Goal: Transaction & Acquisition: Book appointment/travel/reservation

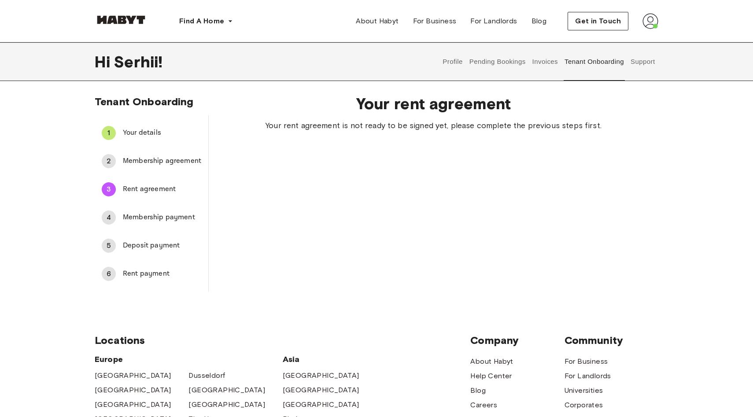
click at [168, 156] on span "Membership agreement" at bounding box center [162, 161] width 78 height 11
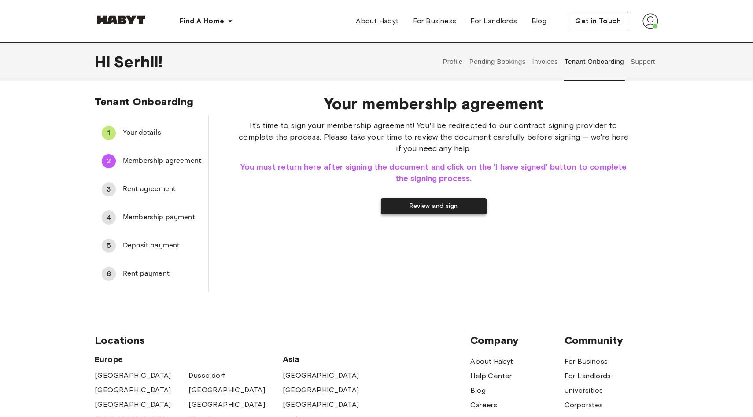
click at [424, 205] on button "Review and sign" at bounding box center [434, 206] width 106 height 16
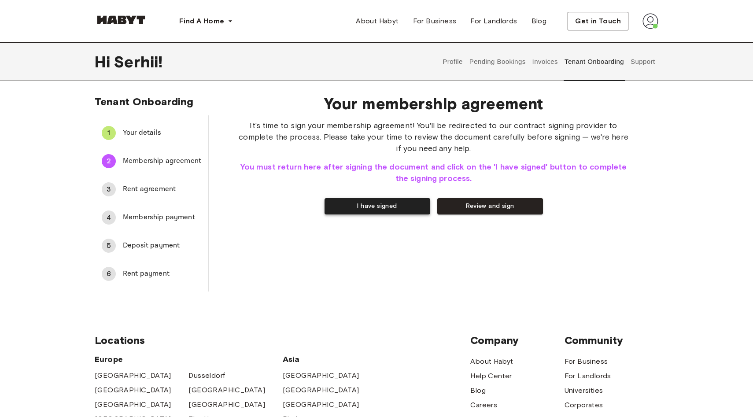
click at [369, 208] on button "I have signed" at bounding box center [377, 206] width 106 height 16
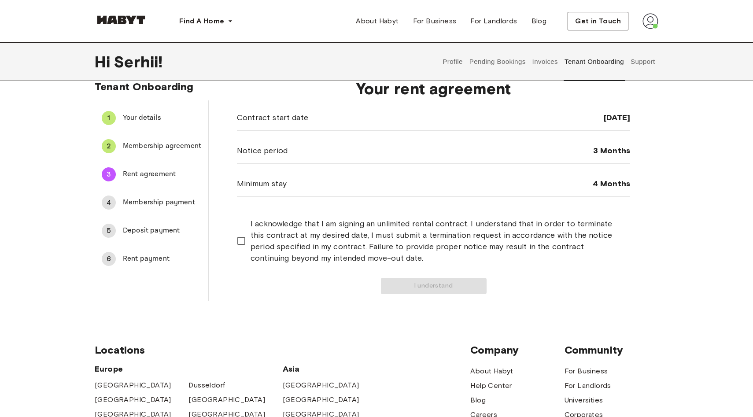
scroll to position [14, 0]
click at [358, 252] on span "I acknowledge that I am signing an unlimited rental contract. I understand that…" at bounding box center [437, 242] width 372 height 46
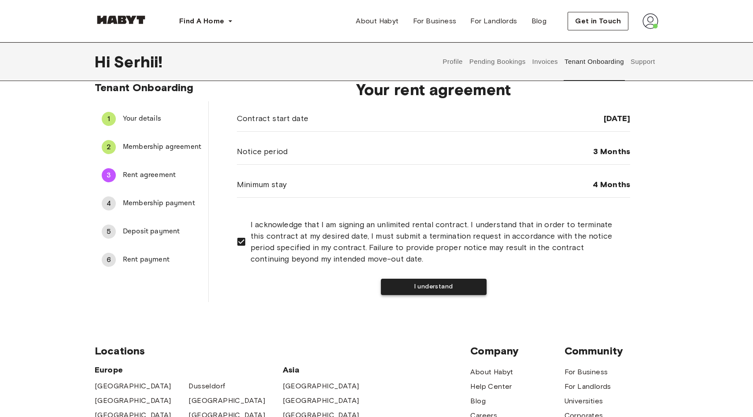
click at [411, 284] on button "I understand" at bounding box center [434, 287] width 106 height 16
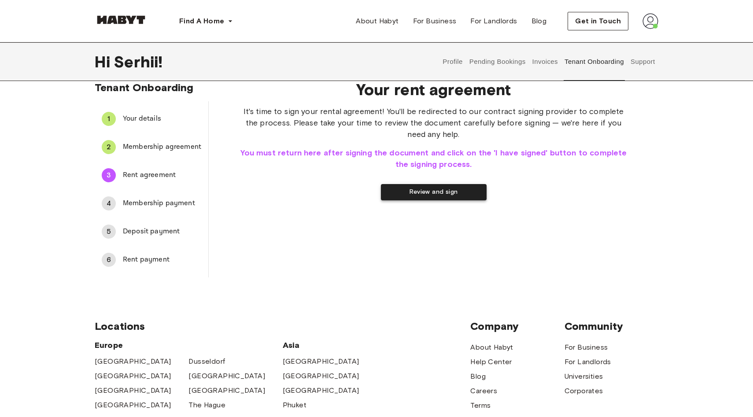
click at [398, 195] on button "Review and sign" at bounding box center [434, 192] width 106 height 16
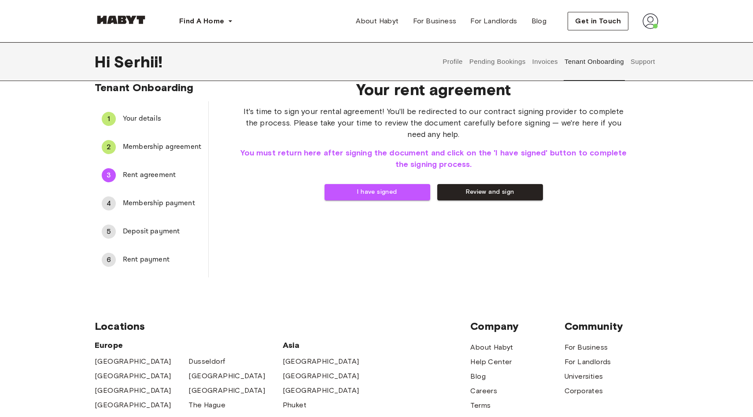
click at [131, 201] on span "Membership payment" at bounding box center [162, 203] width 78 height 11
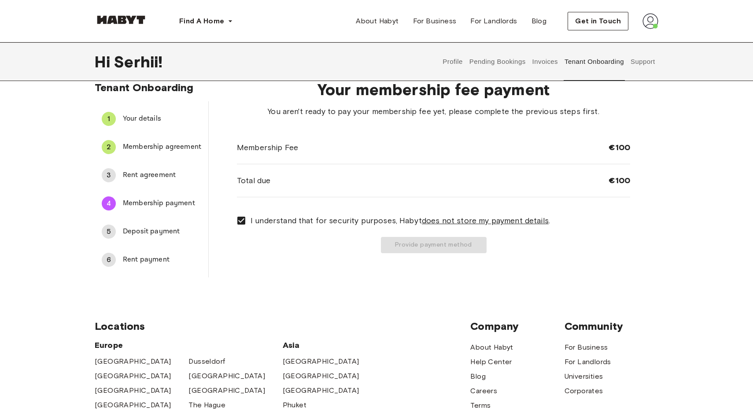
click at [397, 246] on div "Provide payment method" at bounding box center [433, 245] width 393 height 16
click at [134, 233] on span "Deposit payment" at bounding box center [162, 231] width 78 height 11
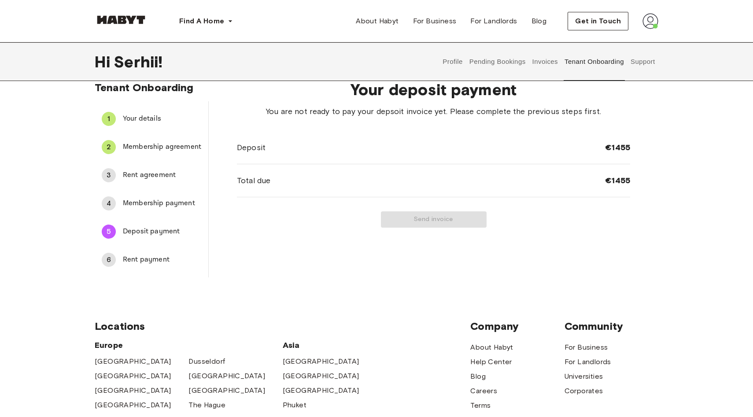
click at [153, 255] on span "Rent payment" at bounding box center [162, 259] width 78 height 11
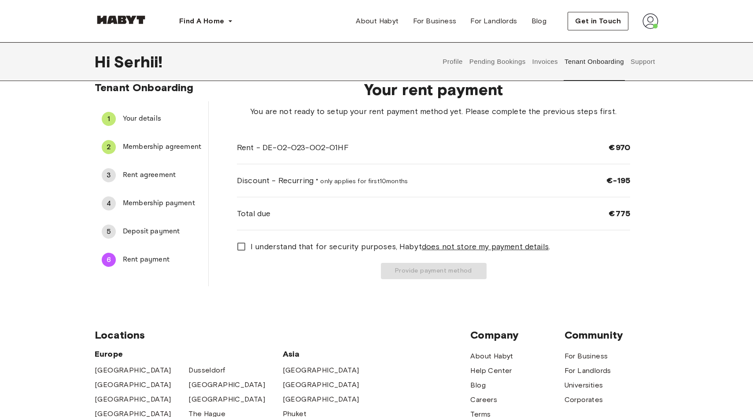
click at [167, 227] on span "Deposit payment" at bounding box center [162, 231] width 78 height 11
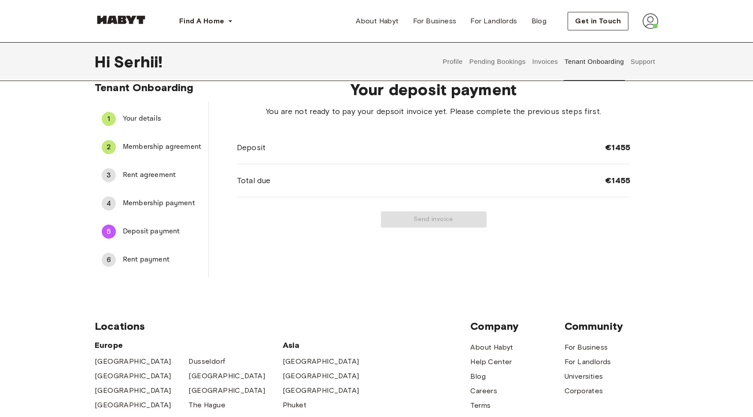
click at [176, 203] on span "Membership payment" at bounding box center [162, 203] width 78 height 11
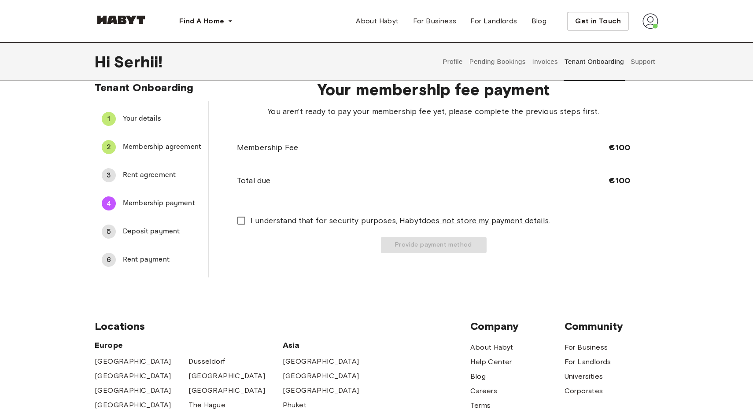
click at [164, 181] on div "3 Rent agreement" at bounding box center [152, 175] width 114 height 21
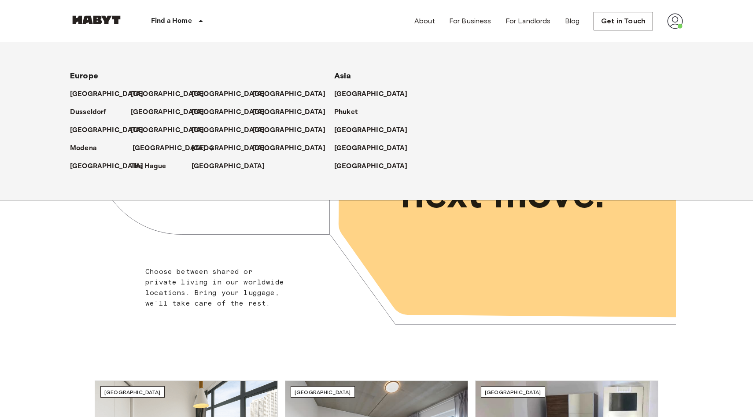
click at [143, 150] on p "[GEOGRAPHIC_DATA]" at bounding box center [170, 148] width 74 height 11
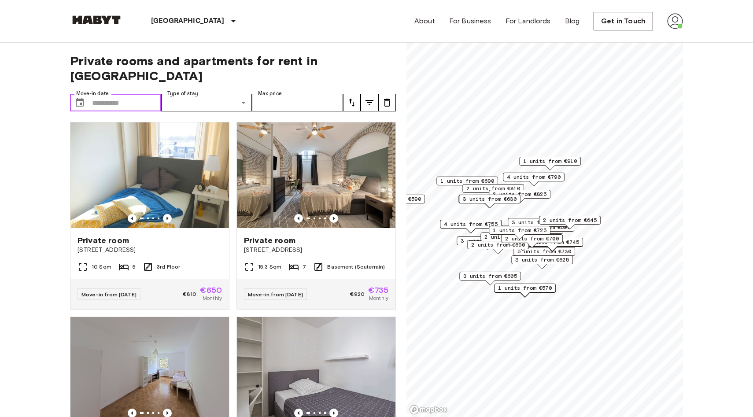
click at [123, 94] on input "Move-in date" at bounding box center [126, 103] width 69 height 18
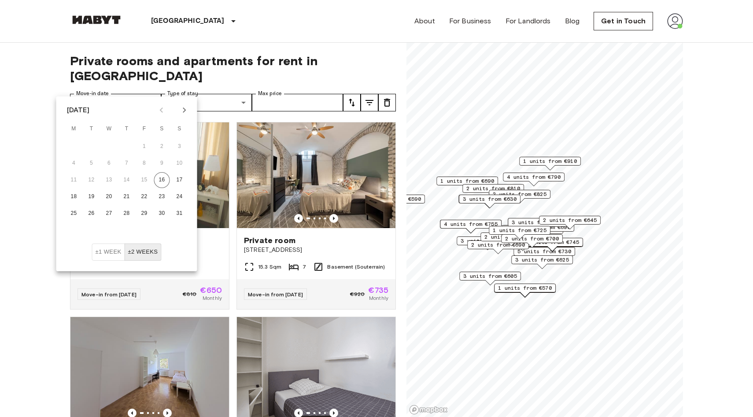
click at [183, 112] on icon "Next month" at bounding box center [184, 110] width 11 height 11
click at [71, 148] on button "1" at bounding box center [74, 147] width 16 height 16
type input "**********"
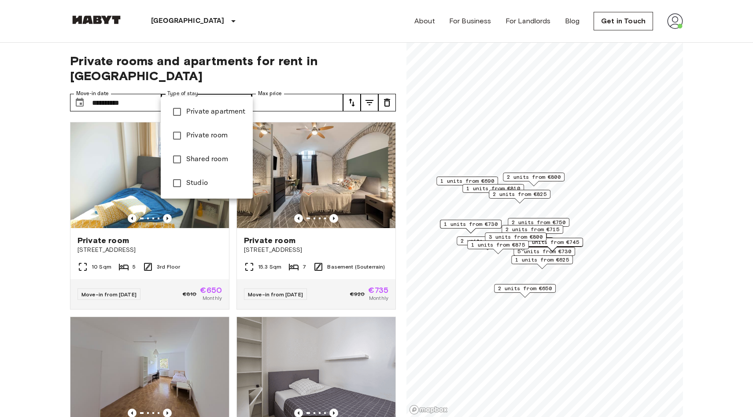
click at [202, 180] on span "Studio" at bounding box center [215, 183] width 59 height 11
type input "******"
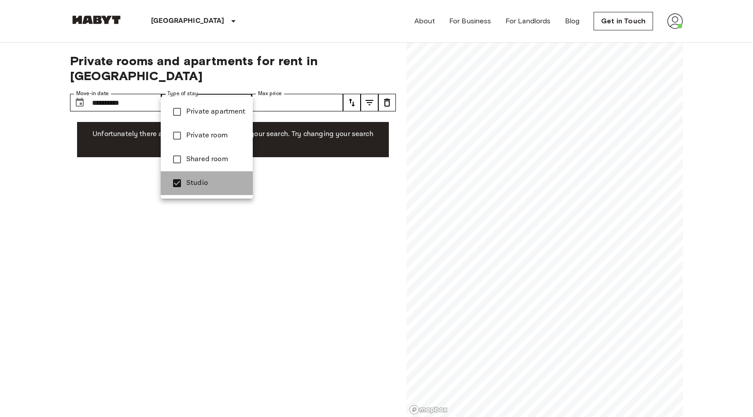
click at [202, 181] on span "Studio" at bounding box center [215, 183] width 59 height 11
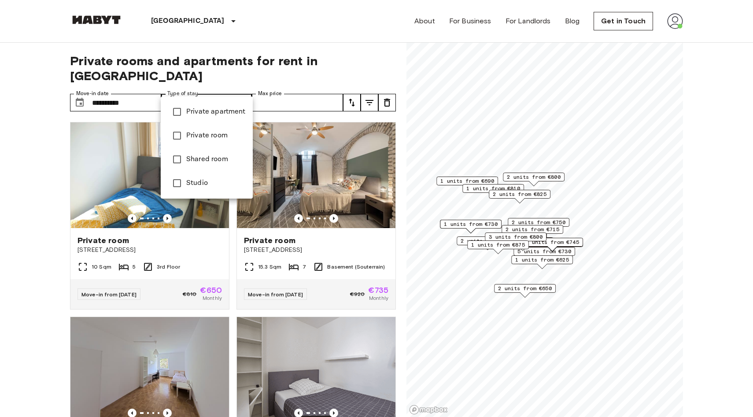
click at [64, 232] on div at bounding box center [376, 208] width 753 height 417
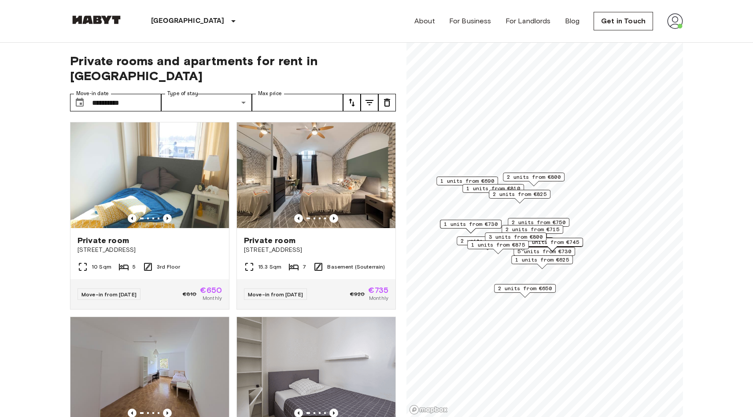
click at [234, 309] on div "Private room Alfonsstraße 7 16 Sqm 2 2nd Floor Move-in from 19 Aug 25 €1,010 €8…" at bounding box center [312, 406] width 166 height 195
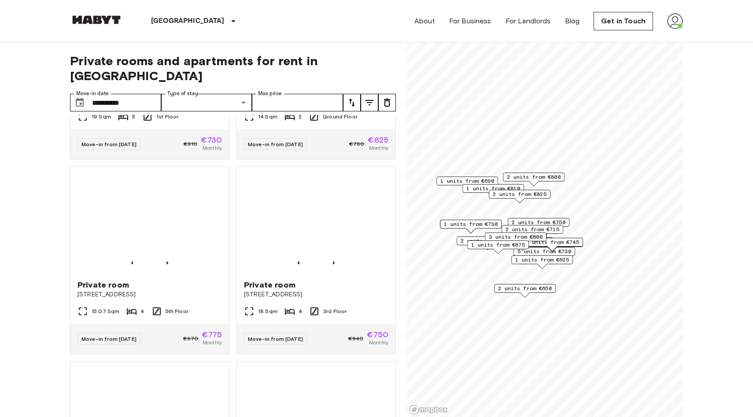
scroll to position [928, 0]
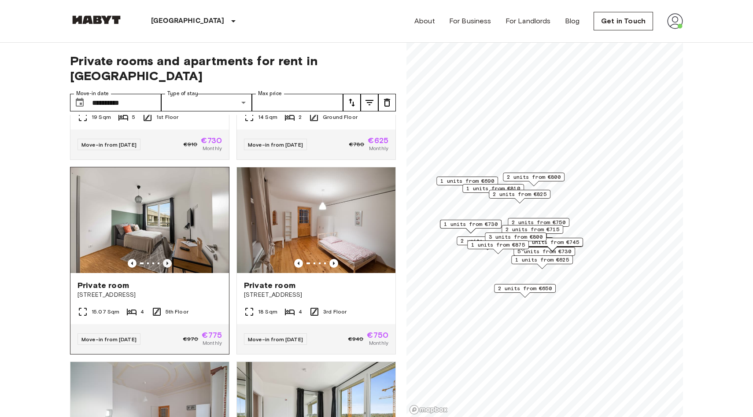
click at [169, 259] on icon "Previous image" at bounding box center [167, 263] width 9 height 9
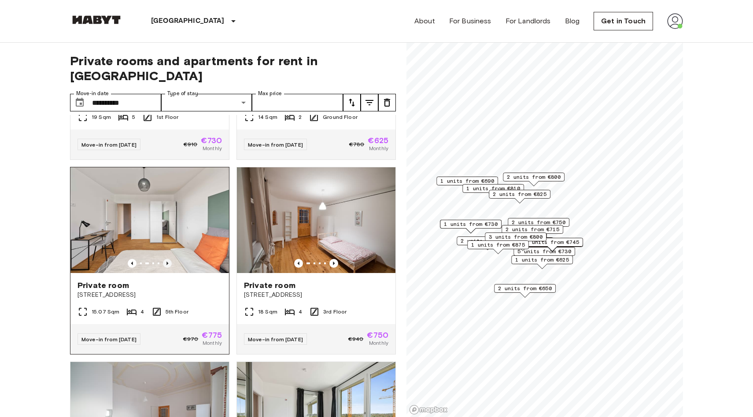
click at [168, 259] on icon "Previous image" at bounding box center [167, 263] width 9 height 9
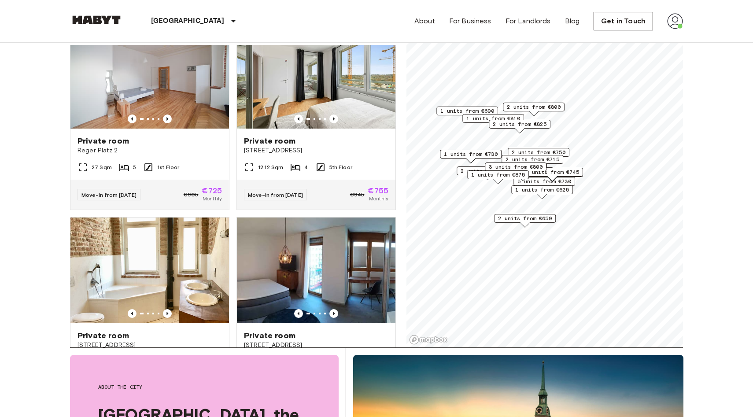
scroll to position [0, 0]
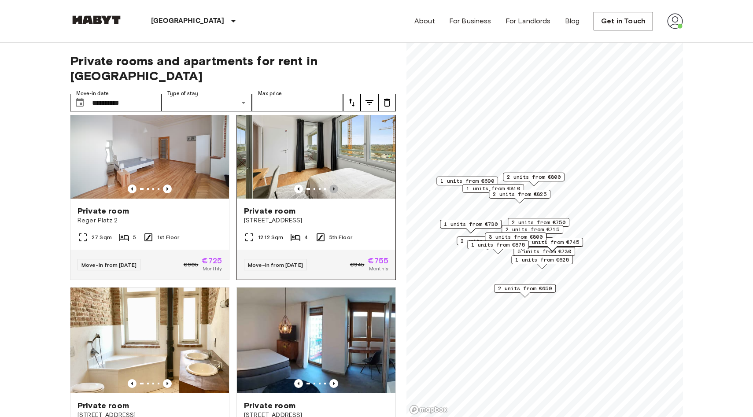
click at [335, 184] on icon "Previous image" at bounding box center [333, 188] width 9 height 9
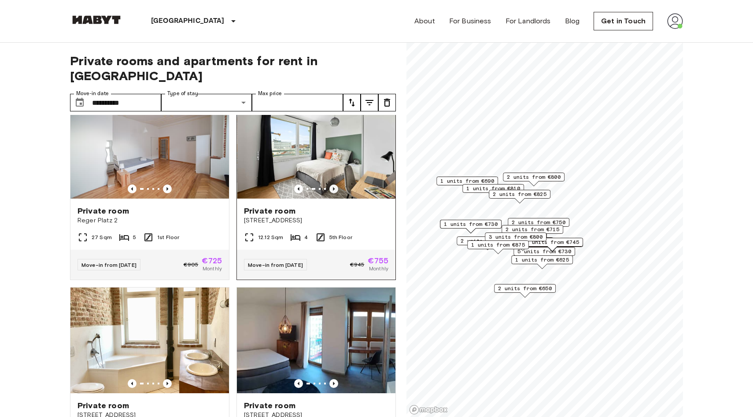
click at [335, 184] on icon "Previous image" at bounding box center [333, 188] width 9 height 9
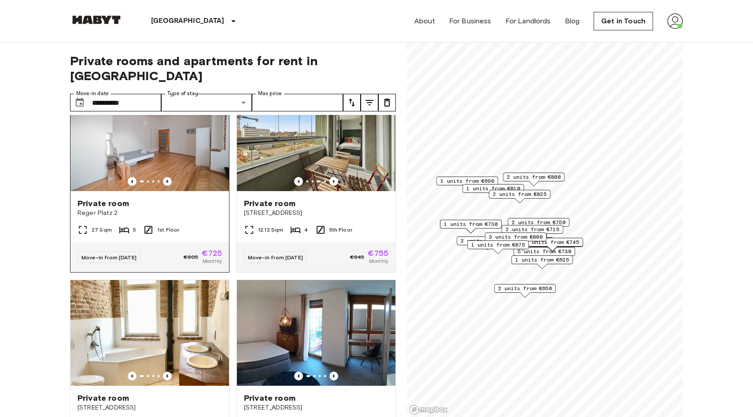
scroll to position [1195, 0]
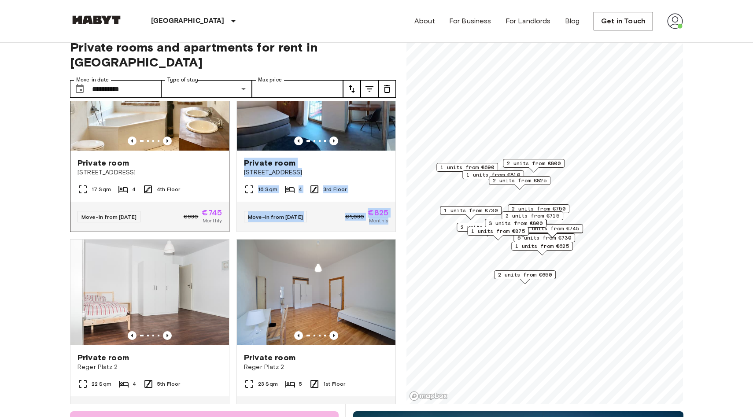
scroll to position [1495, 0]
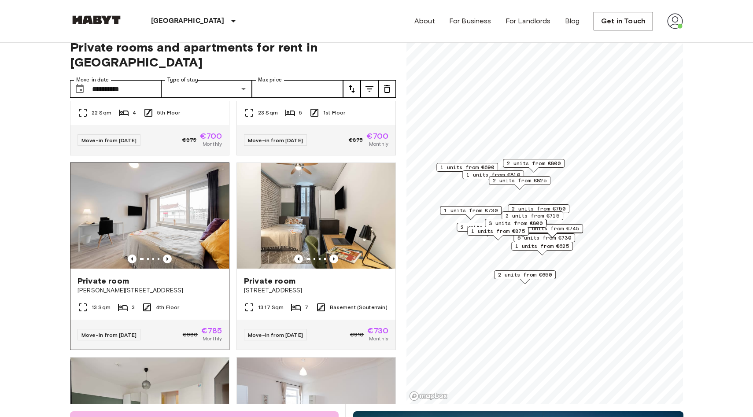
scroll to position [1698, 0]
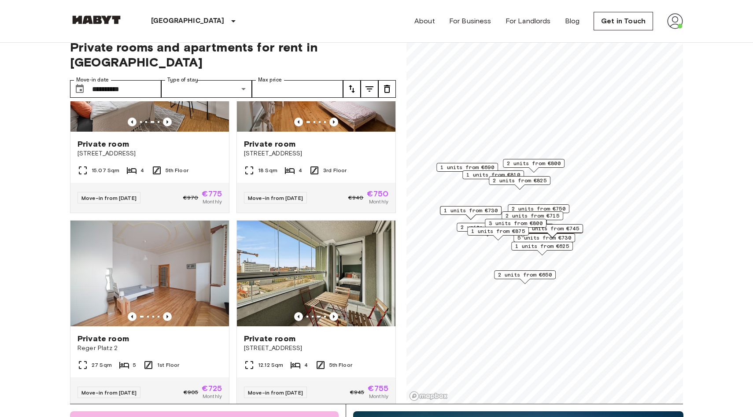
scroll to position [1123, 0]
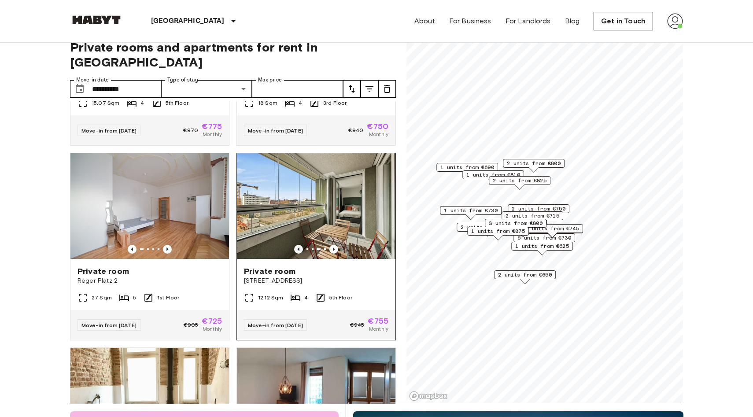
click at [298, 245] on icon "Previous image" at bounding box center [298, 249] width 9 height 9
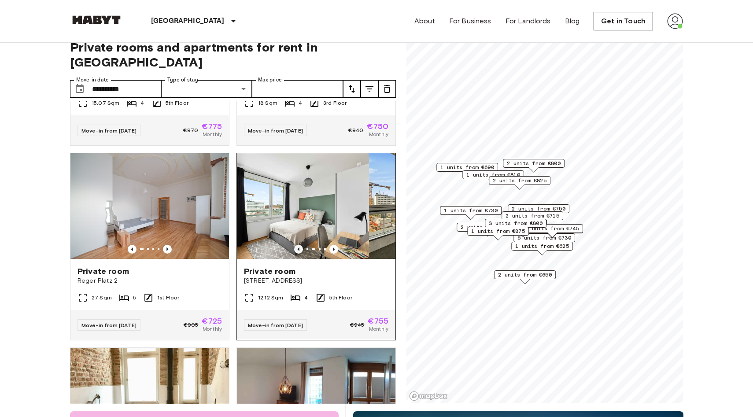
click at [298, 245] on icon "Previous image" at bounding box center [298, 249] width 9 height 9
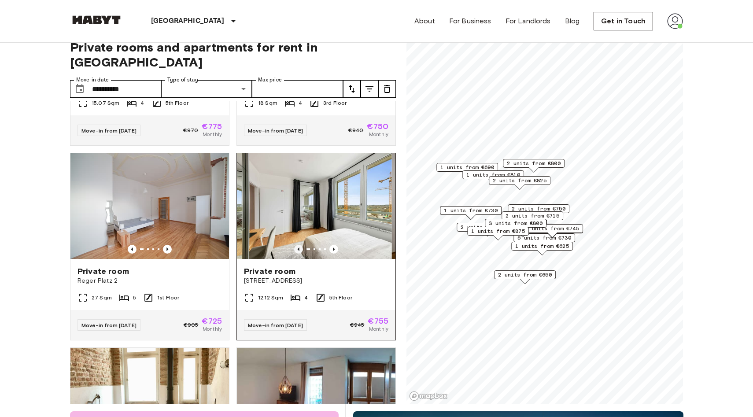
click at [298, 245] on icon "Previous image" at bounding box center [298, 249] width 9 height 9
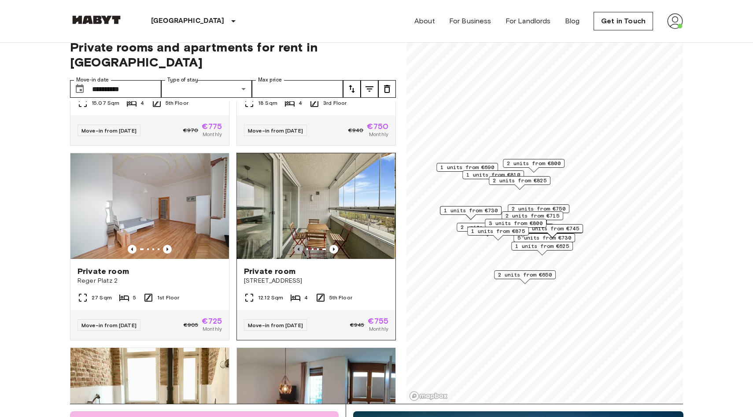
click at [298, 247] on icon "Previous image" at bounding box center [299, 249] width 2 height 4
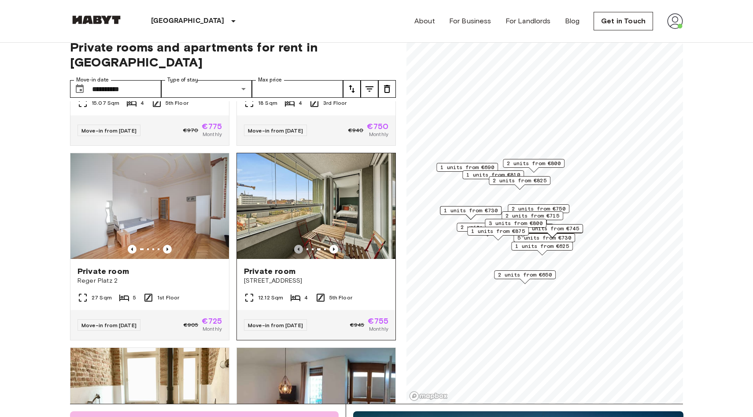
click at [298, 247] on icon "Previous image" at bounding box center [299, 249] width 2 height 4
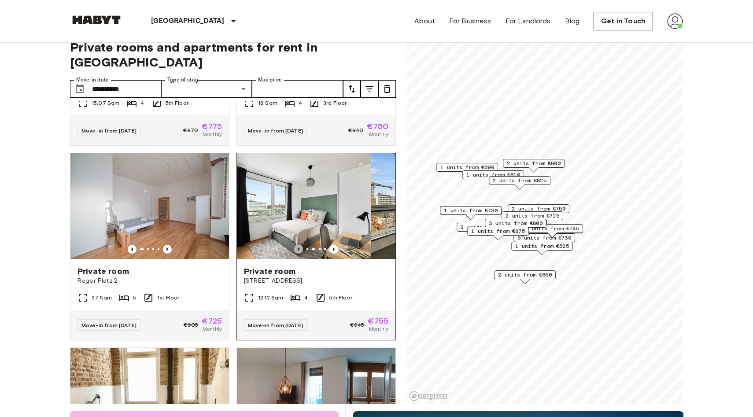
click at [298, 247] on icon "Previous image" at bounding box center [299, 249] width 2 height 4
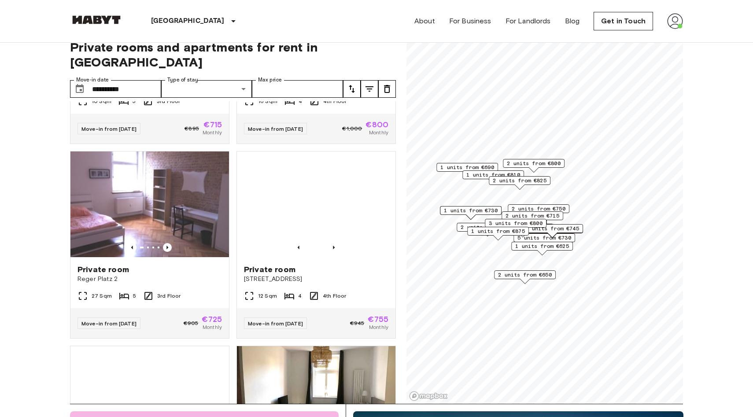
scroll to position [2497, 0]
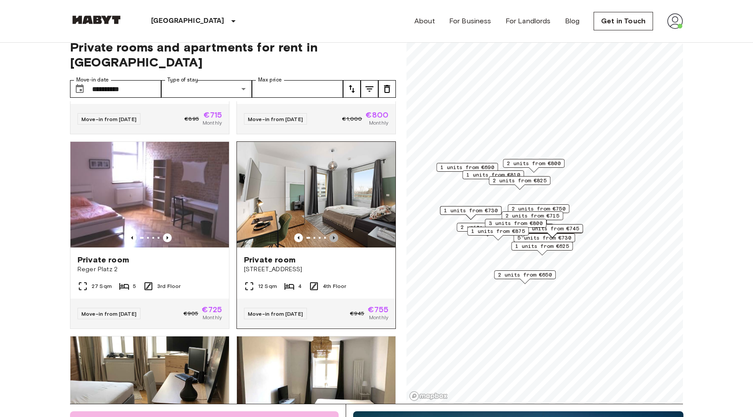
click at [335, 233] on icon "Previous image" at bounding box center [333, 237] width 9 height 9
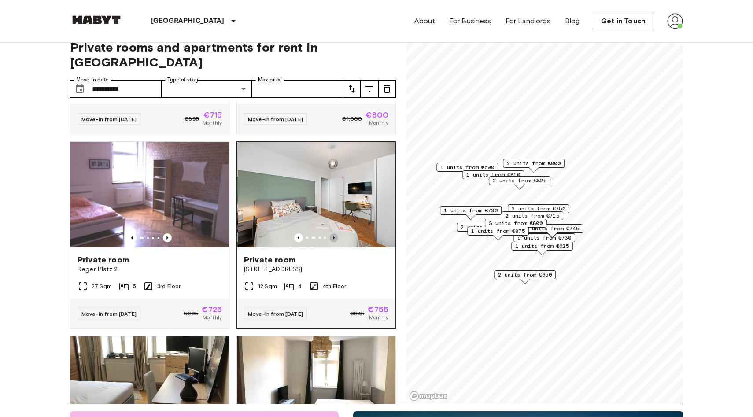
click at [335, 233] on icon "Previous image" at bounding box center [333, 237] width 9 height 9
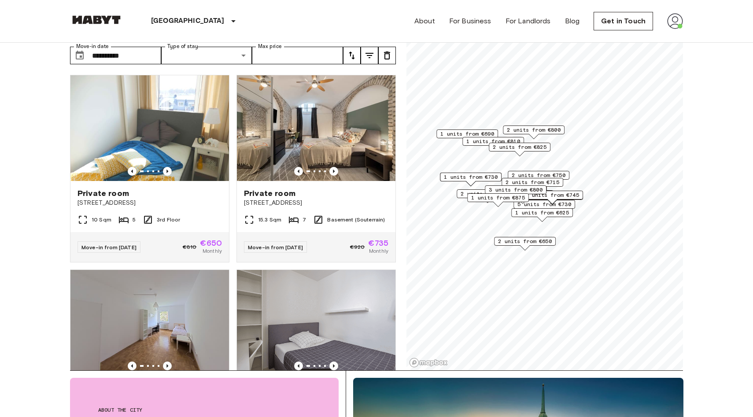
scroll to position [0, 0]
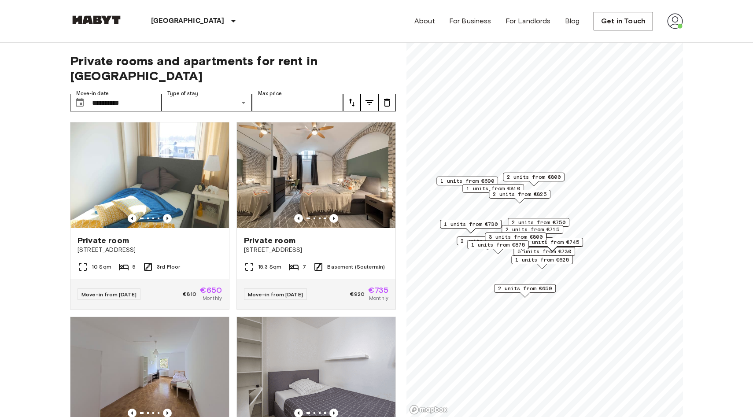
click at [345, 94] on button "tune" at bounding box center [352, 103] width 18 height 18
click at [360, 133] on li "Highest price" at bounding box center [387, 136] width 88 height 16
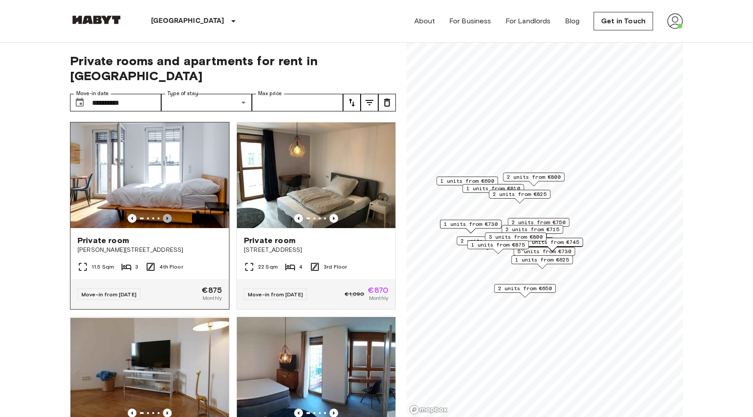
click at [169, 214] on icon "Previous image" at bounding box center [167, 218] width 9 height 9
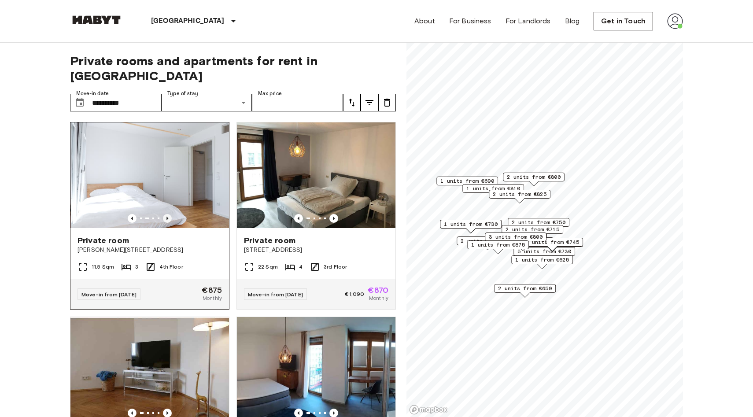
click at [167, 217] on icon "Previous image" at bounding box center [167, 219] width 2 height 4
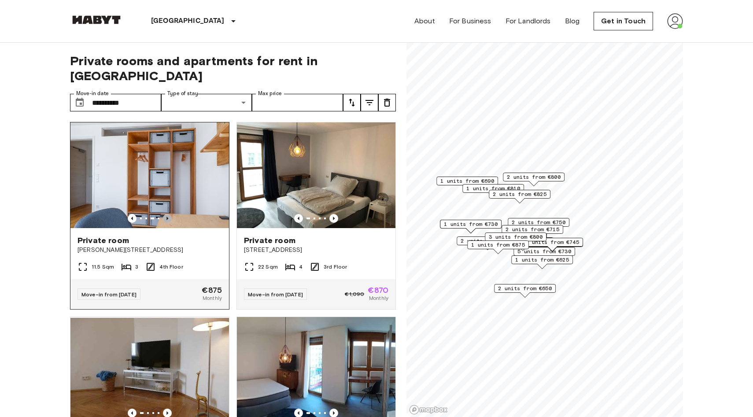
click at [167, 217] on icon "Previous image" at bounding box center [167, 219] width 2 height 4
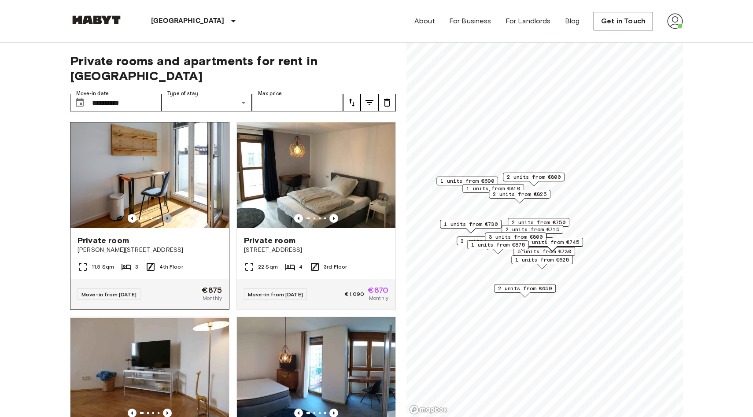
click at [166, 217] on icon "Previous image" at bounding box center [167, 219] width 2 height 4
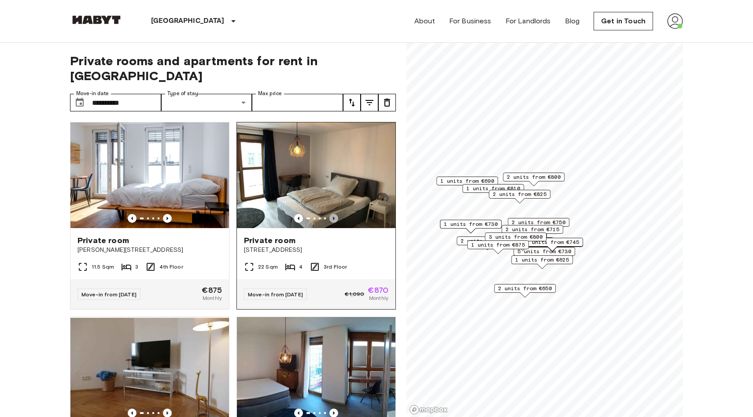
click at [334, 214] on icon "Previous image" at bounding box center [333, 218] width 9 height 9
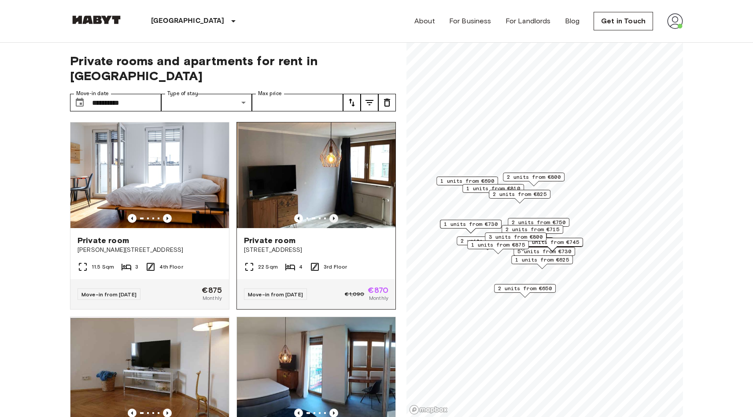
click at [334, 214] on icon "Previous image" at bounding box center [333, 218] width 9 height 9
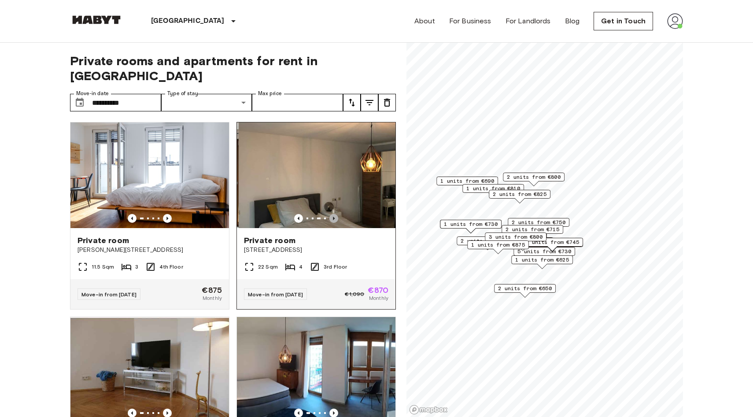
click at [334, 214] on icon "Previous image" at bounding box center [333, 218] width 9 height 9
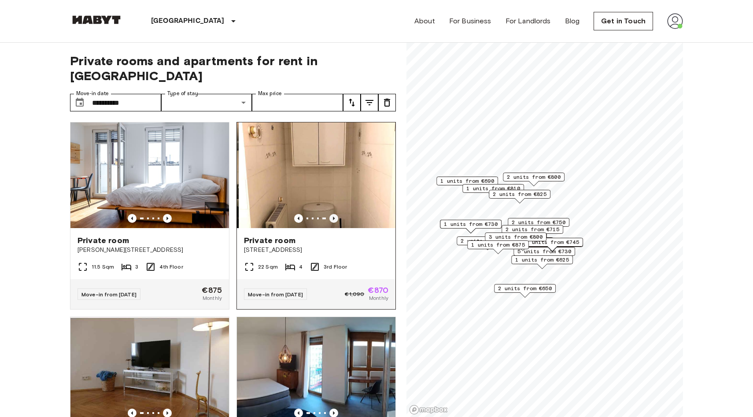
click at [334, 214] on icon "Previous image" at bounding box center [333, 218] width 9 height 9
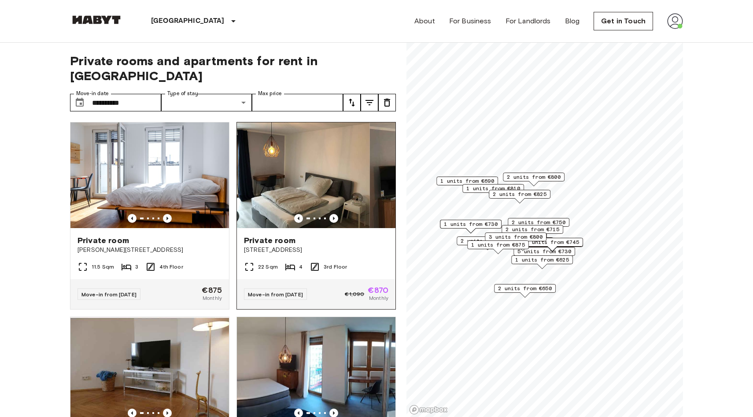
drag, startPoint x: 334, startPoint y: 202, endPoint x: 306, endPoint y: 228, distance: 38.0
click at [307, 228] on link "Private room Gabelsberger Straße 65 22 Sqm 4 3rd Floor Move-in from 04 Sep 25 €…" at bounding box center [315, 216] width 159 height 188
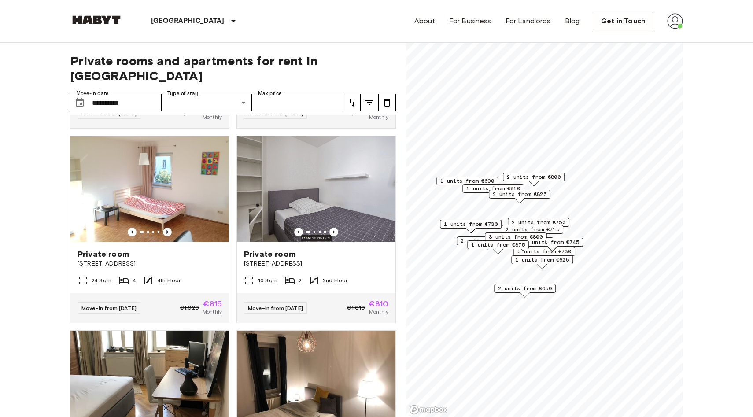
scroll to position [281, 0]
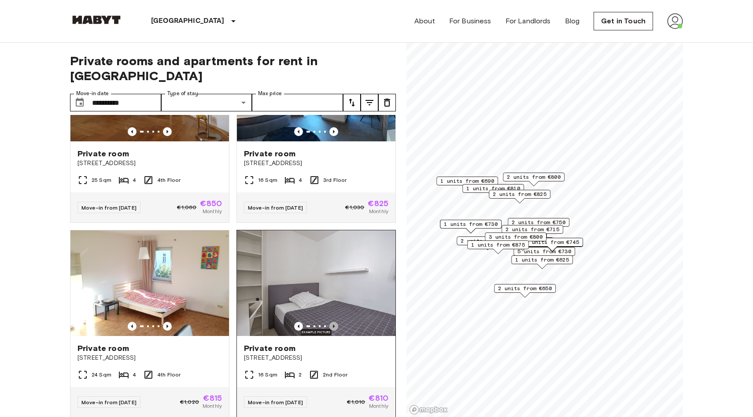
click at [333, 322] on icon "Previous image" at bounding box center [333, 326] width 9 height 9
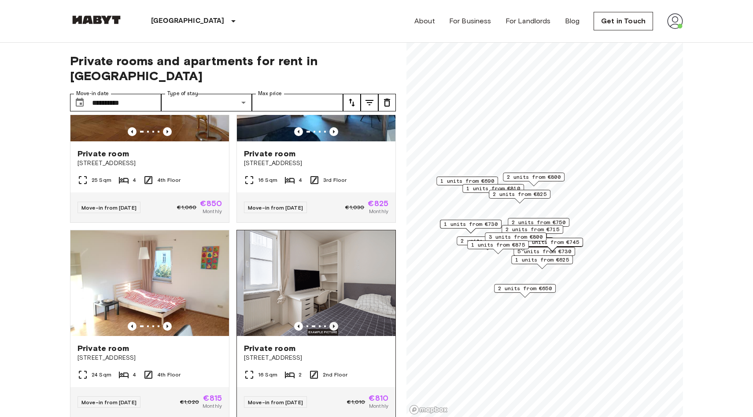
click at [333, 322] on icon "Previous image" at bounding box center [333, 326] width 9 height 9
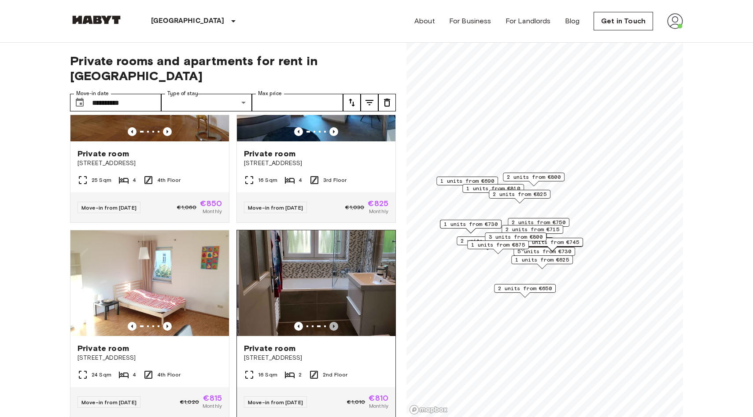
click at [333, 322] on icon "Previous image" at bounding box center [333, 326] width 9 height 9
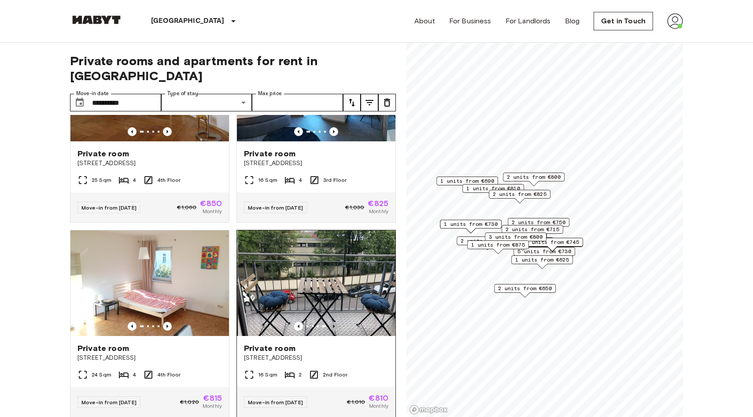
click at [333, 322] on icon "Previous image" at bounding box center [333, 326] width 9 height 9
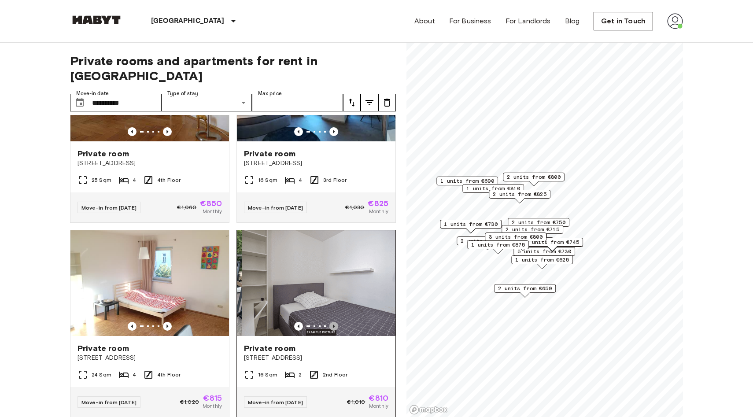
click at [334, 322] on icon "Previous image" at bounding box center [333, 326] width 9 height 9
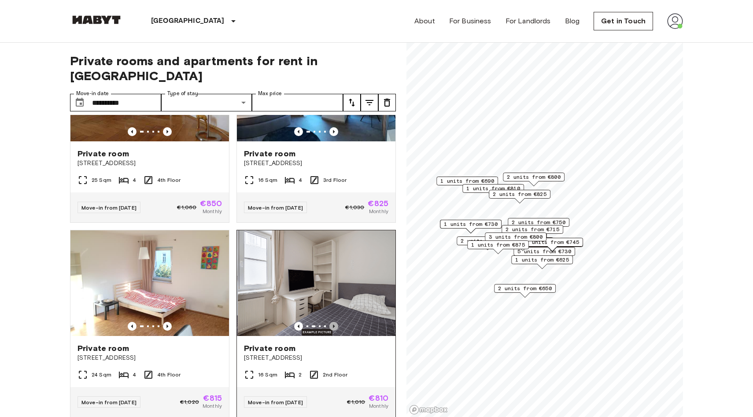
click at [334, 322] on icon "Previous image" at bounding box center [333, 326] width 9 height 9
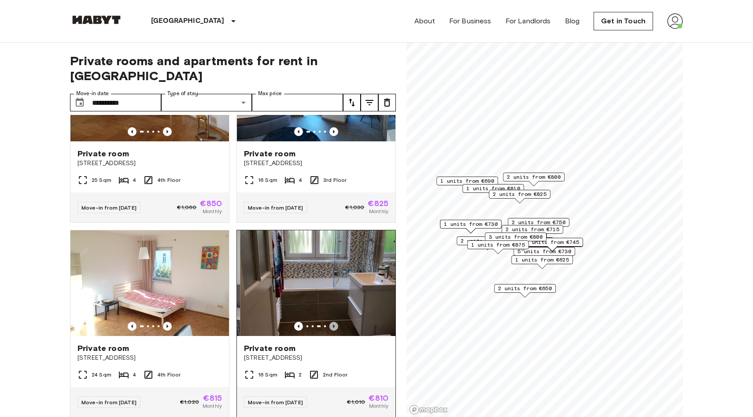
click at [334, 322] on icon "Previous image" at bounding box center [333, 326] width 9 height 9
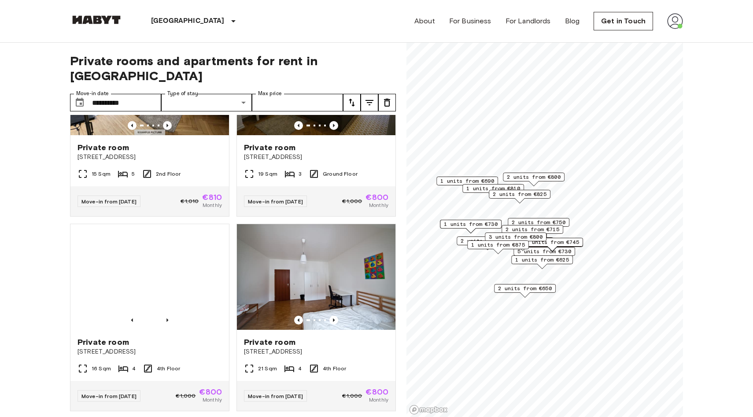
scroll to position [872, 0]
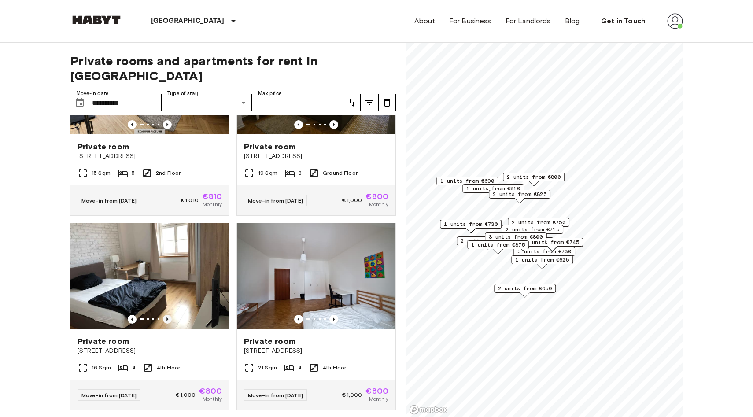
click at [171, 315] on icon "Previous image" at bounding box center [167, 319] width 9 height 9
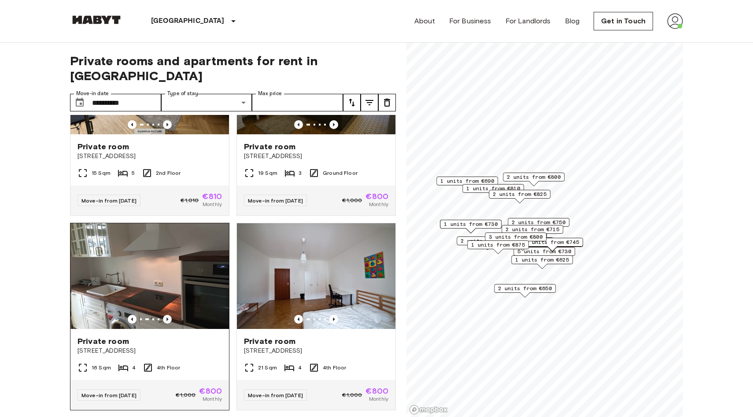
click at [171, 315] on icon "Previous image" at bounding box center [167, 319] width 9 height 9
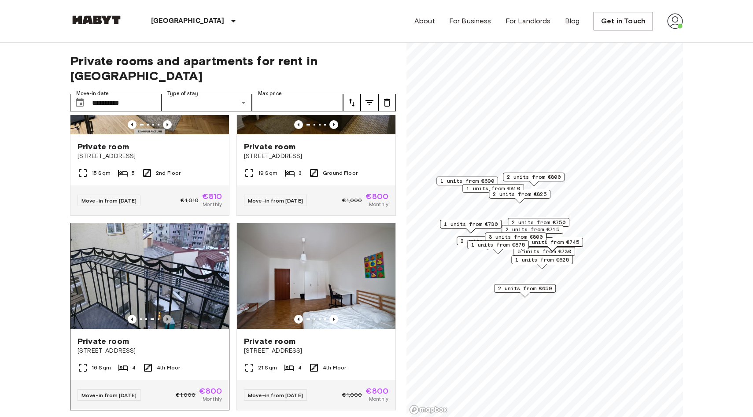
click at [171, 315] on icon "Previous image" at bounding box center [167, 319] width 9 height 9
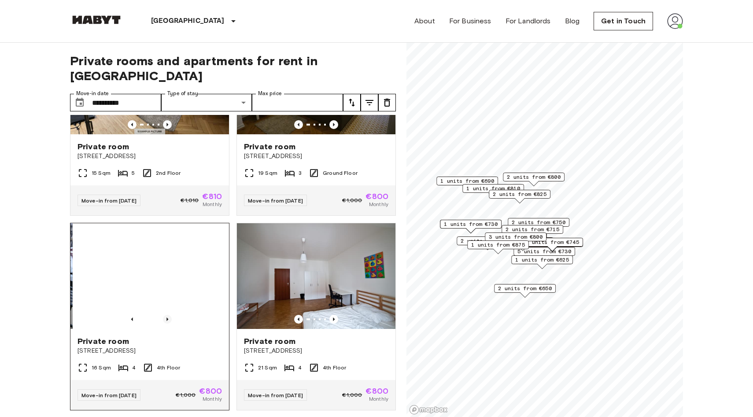
click at [171, 315] on icon "Previous image" at bounding box center [167, 319] width 9 height 9
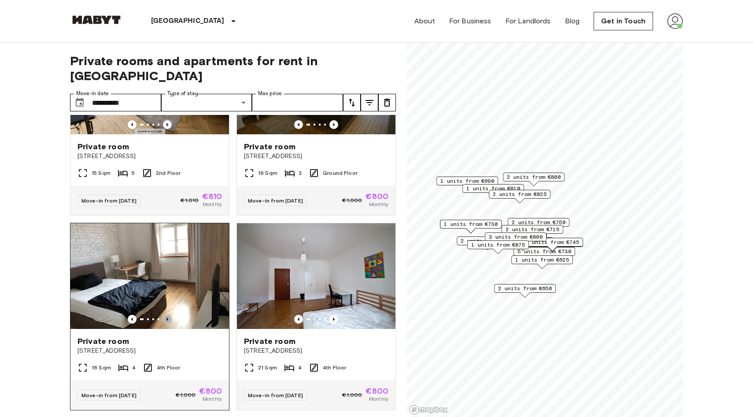
click at [171, 315] on icon "Previous image" at bounding box center [167, 319] width 9 height 9
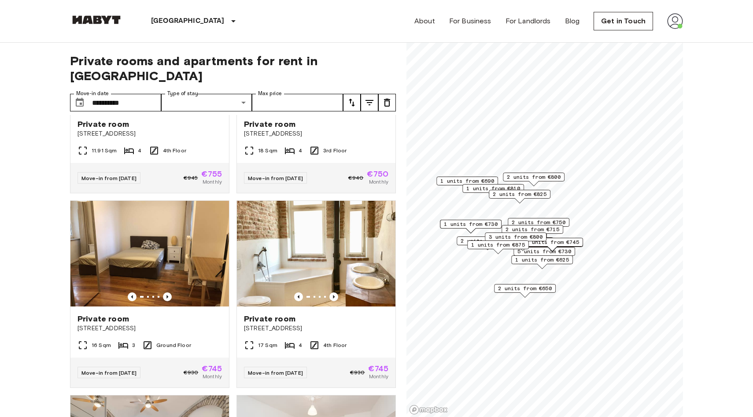
scroll to position [2467, 0]
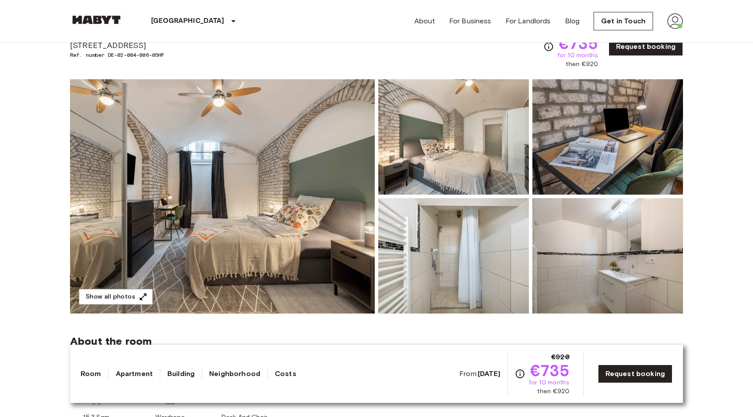
scroll to position [44, 0]
click at [221, 156] on img at bounding box center [222, 196] width 305 height 234
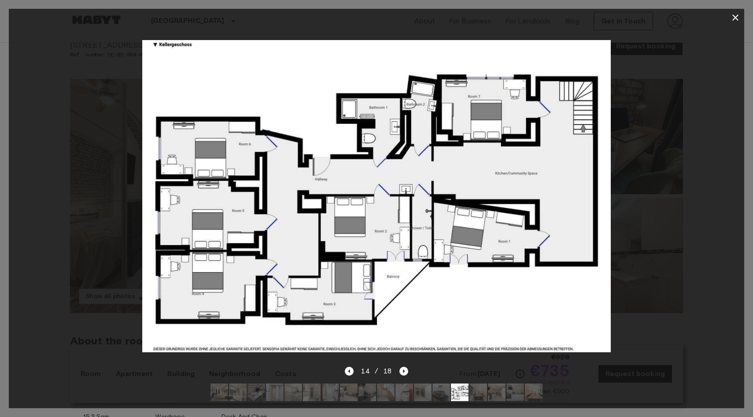
click at [736, 19] on icon "button" at bounding box center [735, 17] width 11 height 11
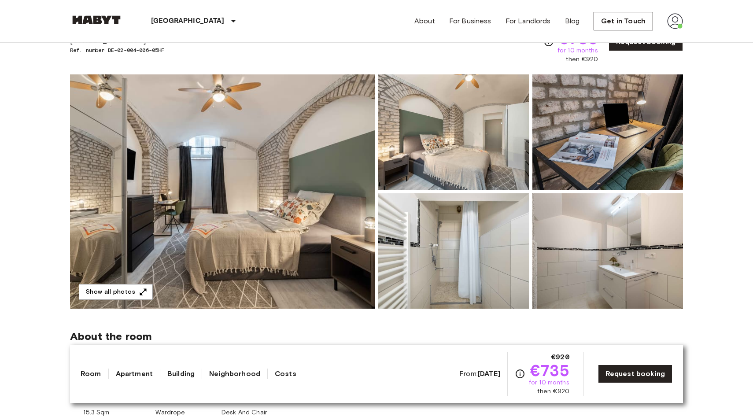
scroll to position [47, 0]
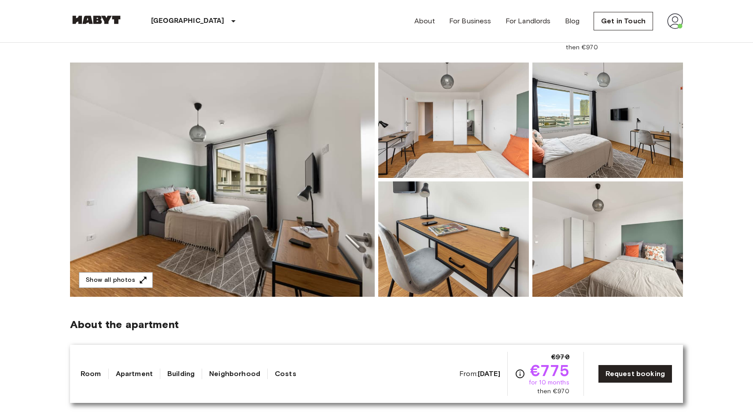
scroll to position [66, 0]
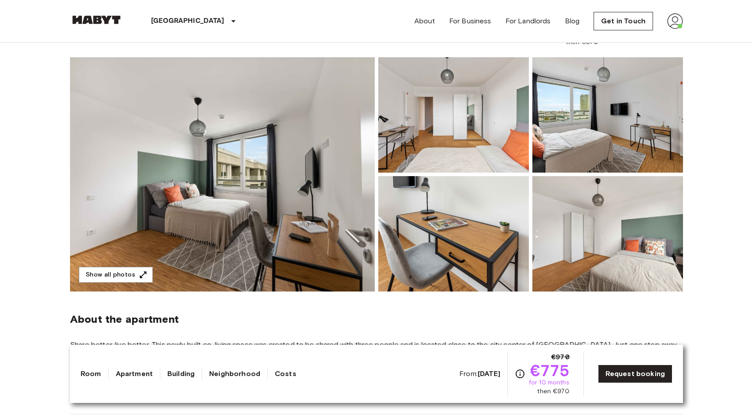
click at [284, 201] on img at bounding box center [222, 174] width 305 height 234
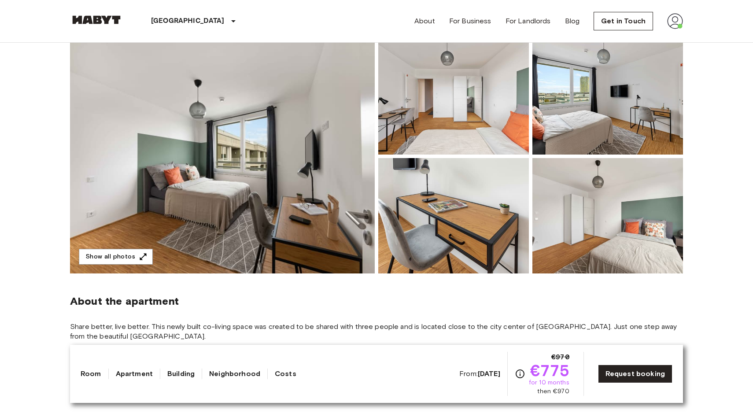
scroll to position [0, 0]
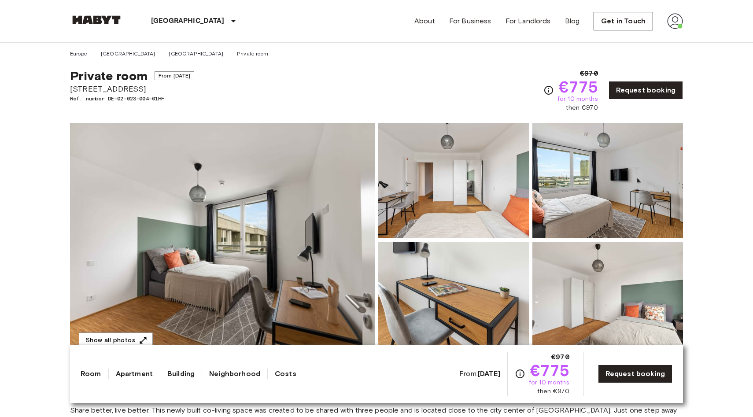
click at [111, 98] on span "Ref. number DE-02-023-004-01HF" at bounding box center [132, 99] width 124 height 8
drag, startPoint x: 111, startPoint y: 98, endPoint x: 166, endPoint y: 99, distance: 55.5
click at [166, 99] on span "Ref. number DE-02-023-004-01HF" at bounding box center [132, 99] width 124 height 8
copy div "DE-02-023-004-01HF"
click at [213, 249] on img at bounding box center [222, 240] width 305 height 234
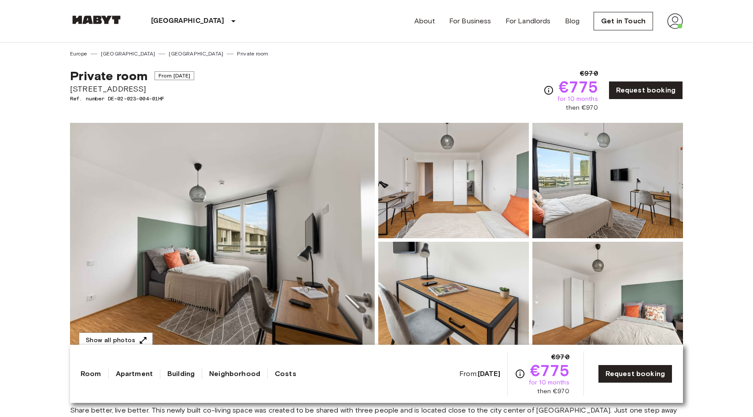
click at [143, 98] on span "Ref. number DE-02-023-004-01HF" at bounding box center [132, 99] width 124 height 8
drag, startPoint x: 143, startPoint y: 98, endPoint x: 151, endPoint y: 98, distance: 7.9
click at [151, 98] on span "Ref. number DE-02-023-004-01HF" at bounding box center [132, 99] width 124 height 8
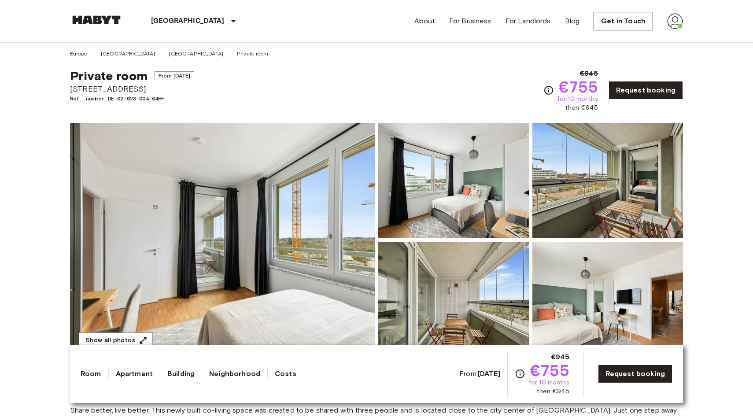
scroll to position [37, 0]
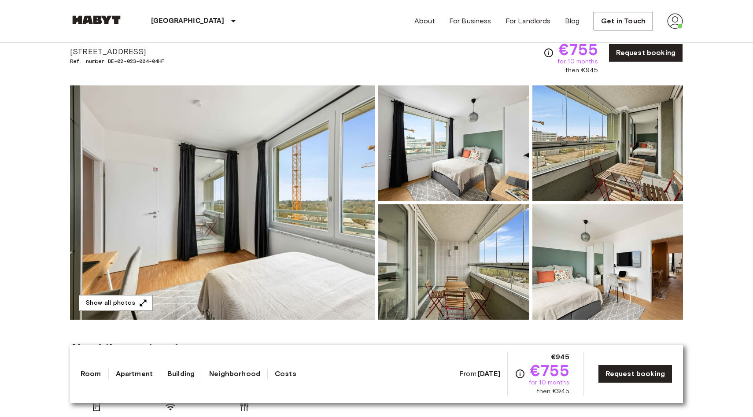
click at [223, 246] on img at bounding box center [222, 202] width 305 height 234
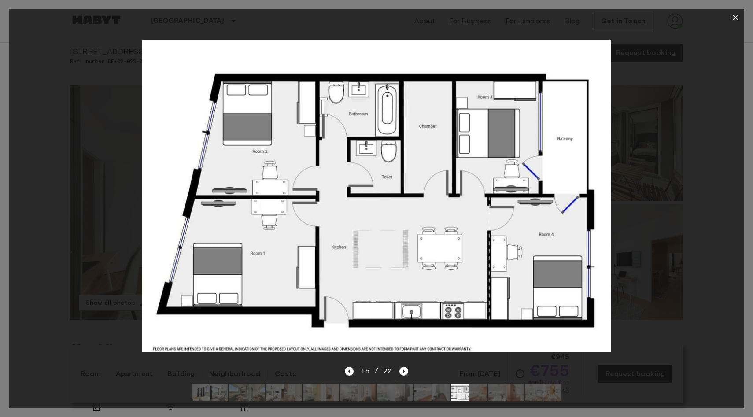
click at [730, 21] on icon "button" at bounding box center [735, 17] width 11 height 11
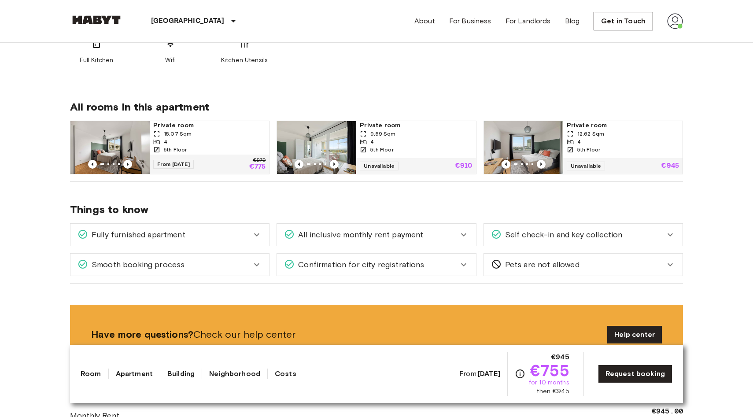
scroll to position [400, 0]
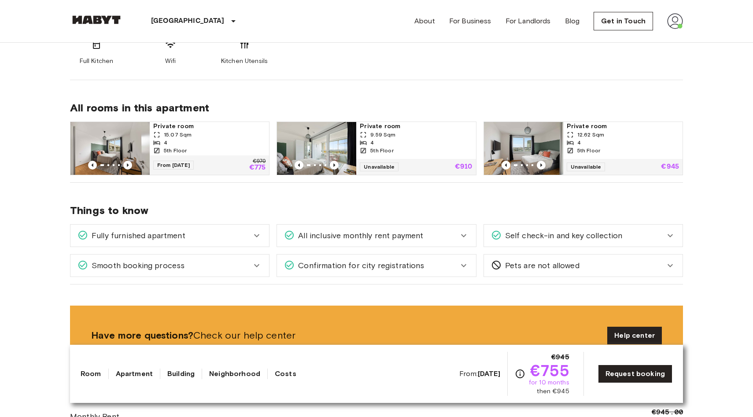
click at [176, 133] on span "15.07 Sqm" at bounding box center [178, 135] width 28 height 8
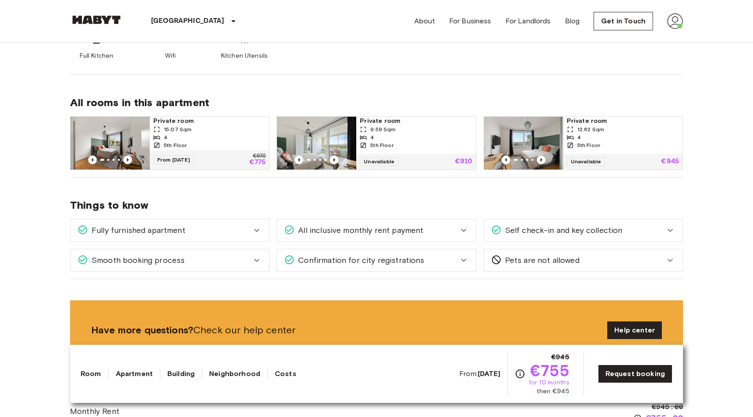
scroll to position [405, 0]
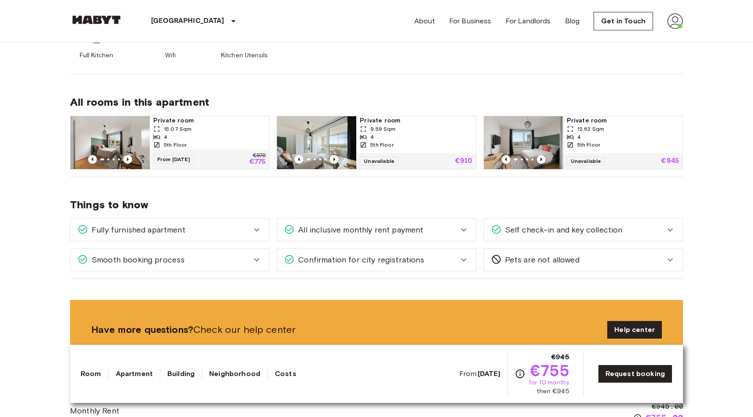
click at [179, 127] on span "15.07 Sqm" at bounding box center [178, 129] width 28 height 8
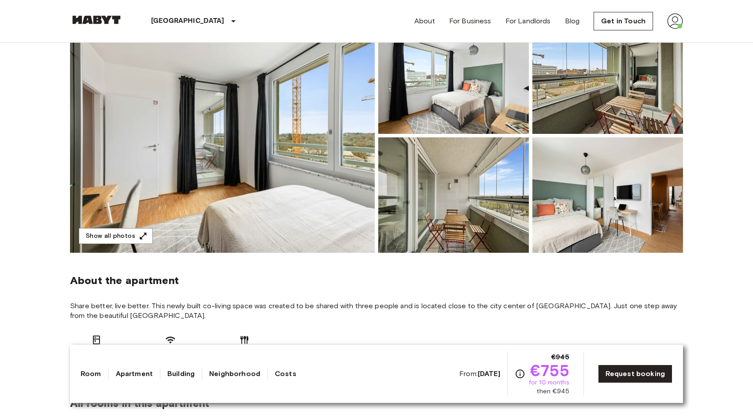
scroll to position [116, 0]
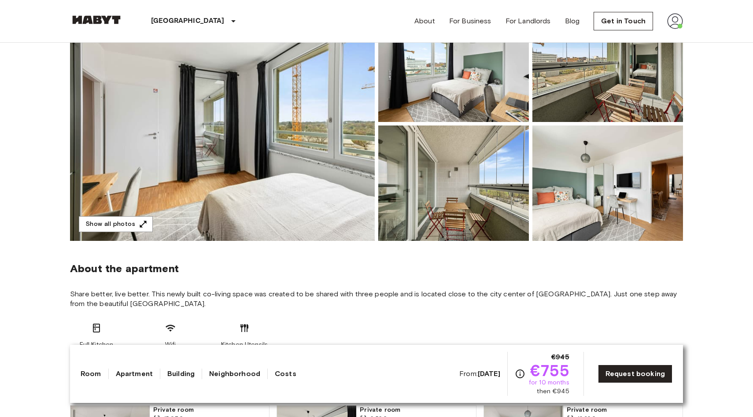
click at [302, 247] on section "About the apartment Share better, live better. This newly built co-living space…" at bounding box center [376, 302] width 613 height 123
click at [304, 238] on img at bounding box center [222, 124] width 305 height 234
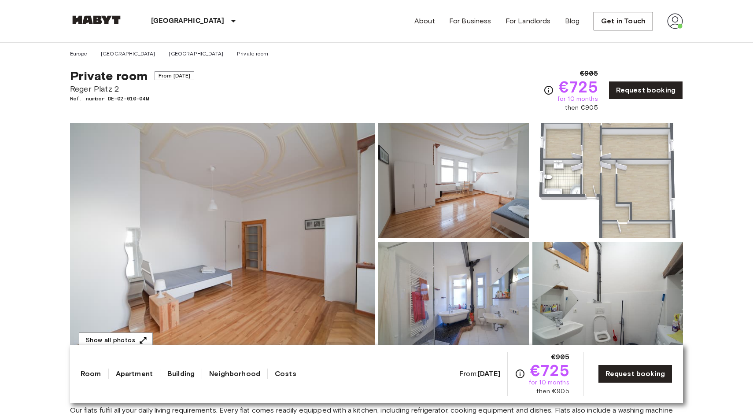
click at [226, 260] on img at bounding box center [222, 240] width 305 height 234
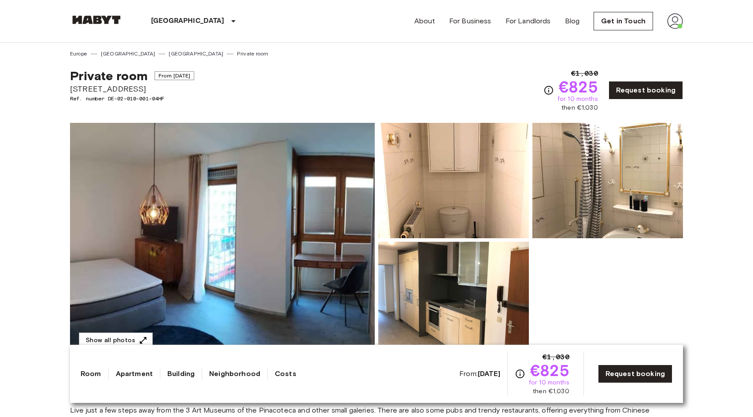
click at [271, 236] on img at bounding box center [222, 240] width 305 height 234
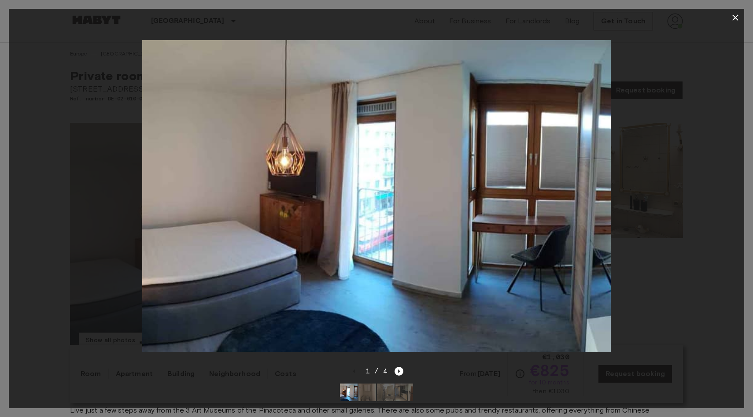
click at [659, 122] on div at bounding box center [376, 195] width 735 height 339
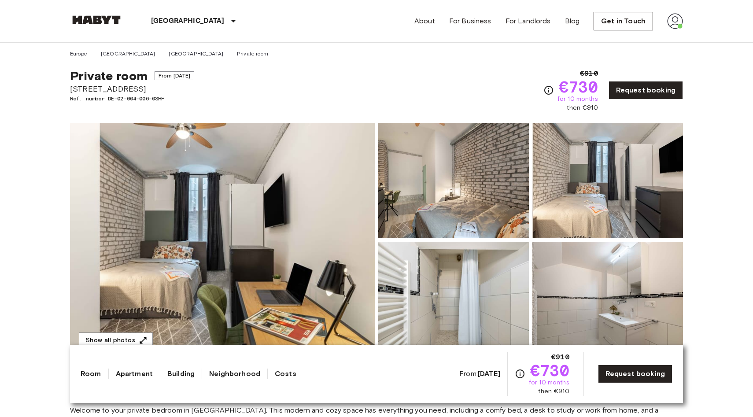
click at [276, 280] on img at bounding box center [222, 240] width 305 height 234
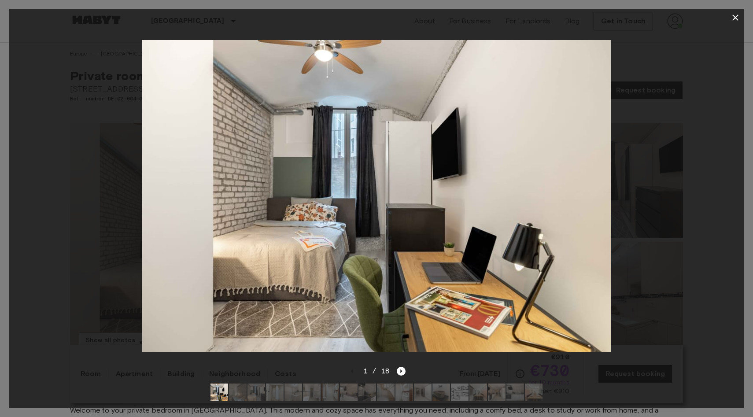
click at [99, 184] on div at bounding box center [376, 195] width 735 height 339
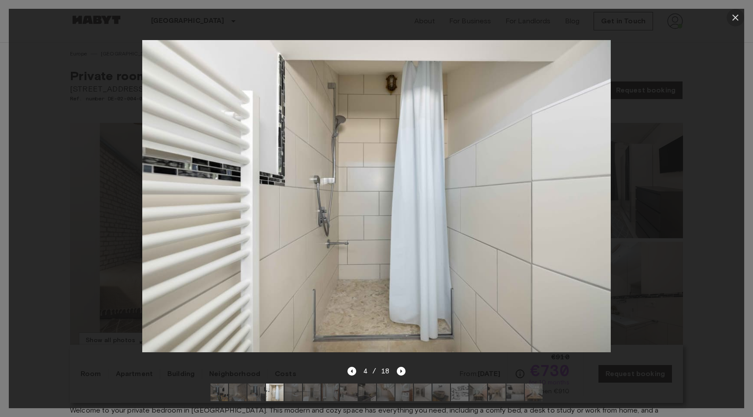
click at [734, 15] on icon "button" at bounding box center [735, 17] width 11 height 11
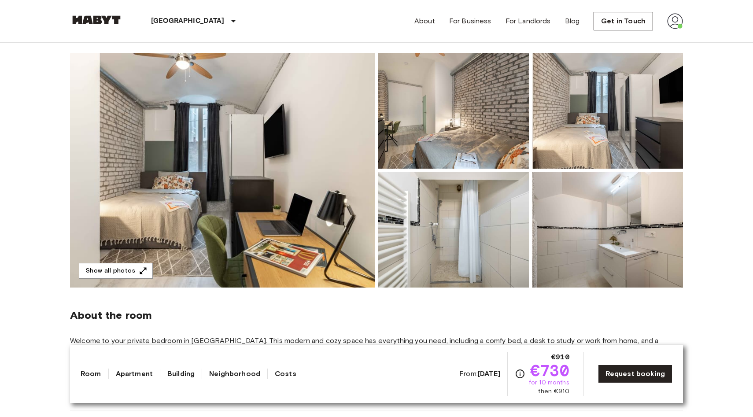
scroll to position [71, 0]
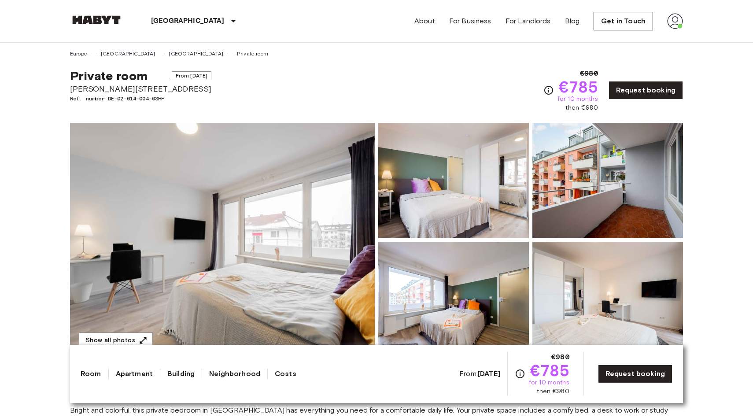
click at [269, 239] on img at bounding box center [222, 240] width 305 height 234
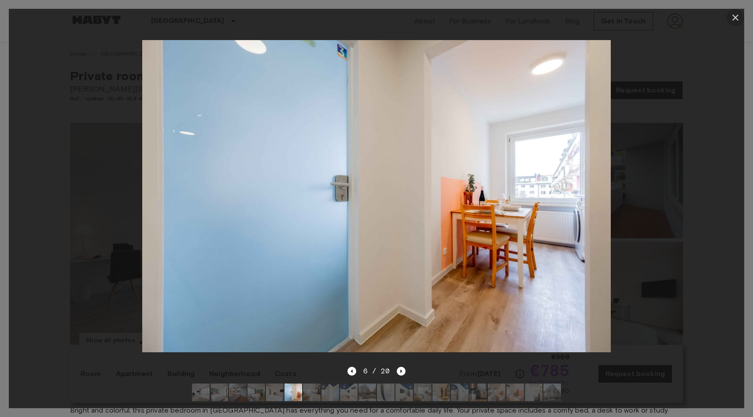
click at [741, 16] on button "button" at bounding box center [735, 18] width 18 height 18
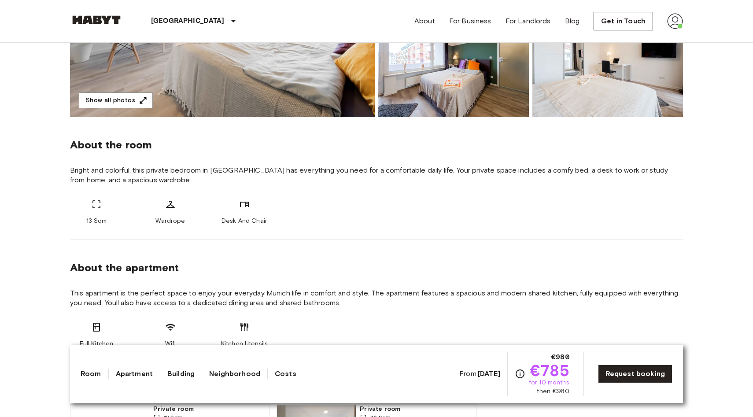
scroll to position [241, 0]
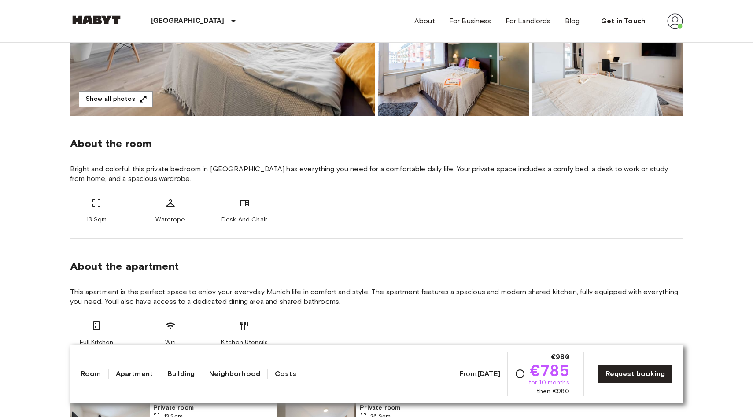
click at [90, 219] on span "13 Sqm" at bounding box center [96, 219] width 21 height 9
click at [94, 219] on span "13 Sqm" at bounding box center [96, 219] width 21 height 9
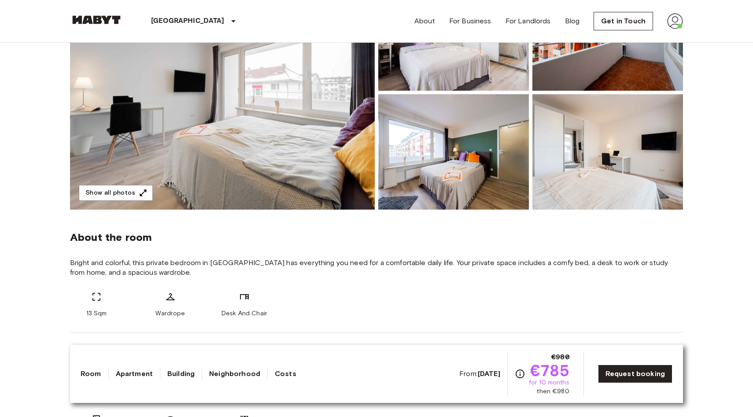
scroll to position [122, 0]
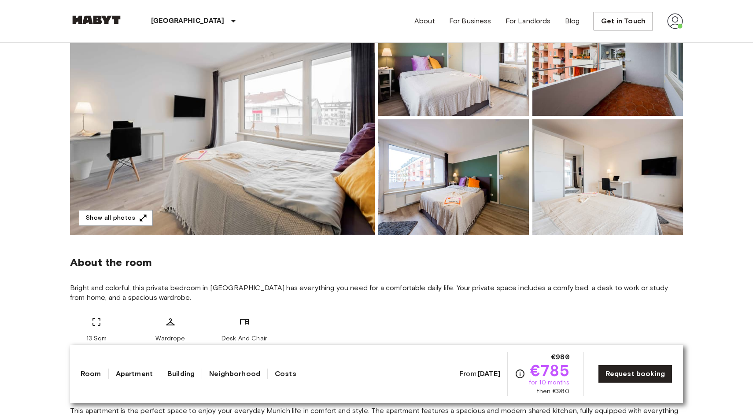
click at [267, 198] on img at bounding box center [222, 117] width 305 height 234
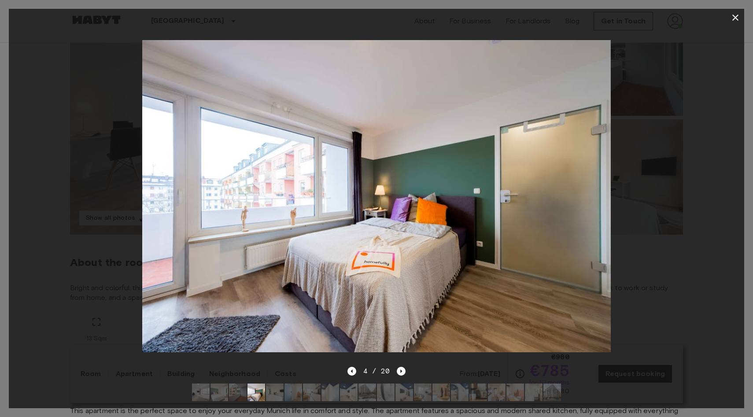
click at [734, 18] on icon "button" at bounding box center [735, 17] width 11 height 11
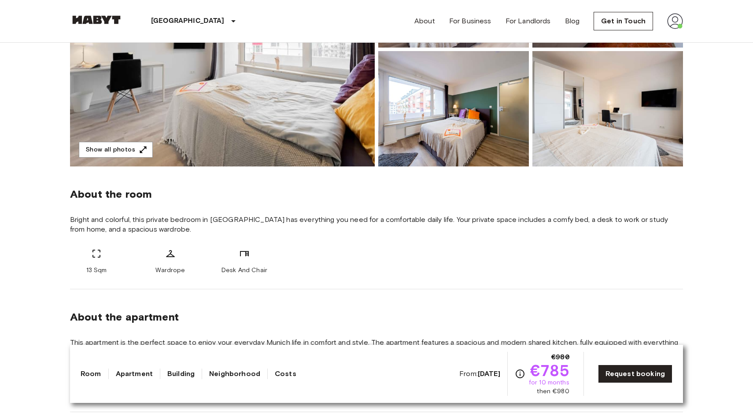
scroll to position [122, 0]
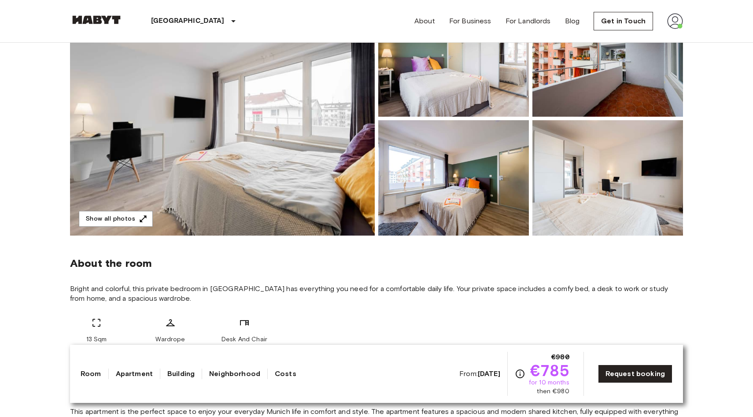
click at [138, 176] on img at bounding box center [222, 118] width 305 height 234
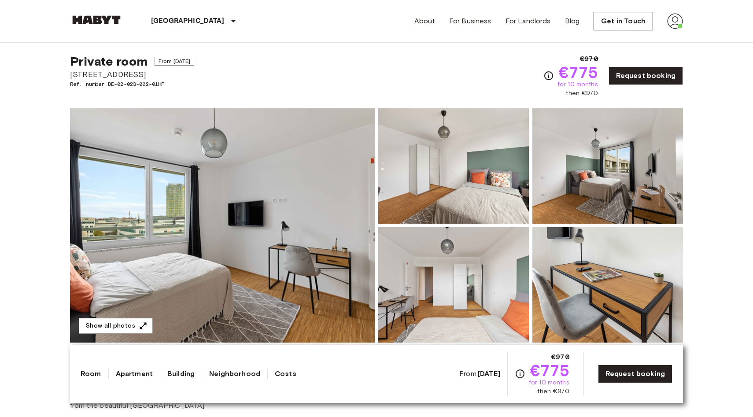
scroll to position [15, 0]
click at [382, 42] on div "Munich Europe Amsterdam Berlin Brussels Cologne Dusseldorf Frankfurt Graz Hambu…" at bounding box center [376, 21] width 613 height 42
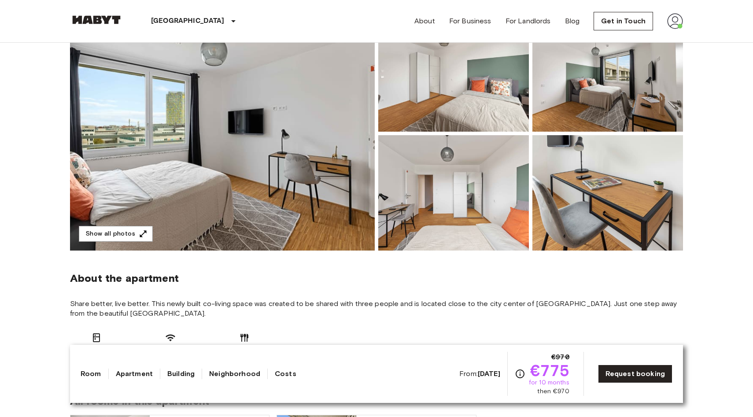
scroll to position [111, 0]
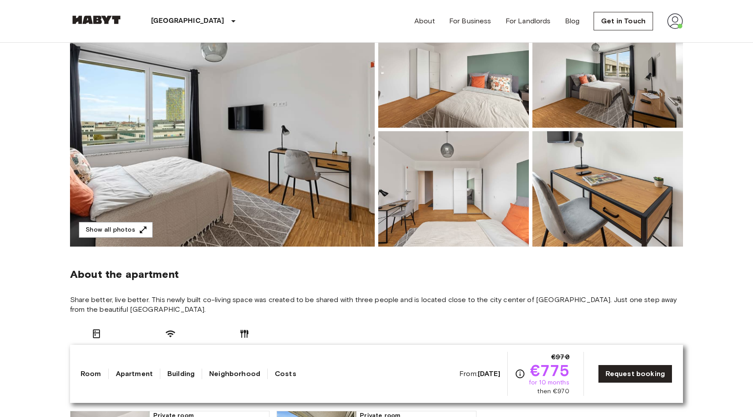
click at [261, 235] on img at bounding box center [222, 129] width 305 height 234
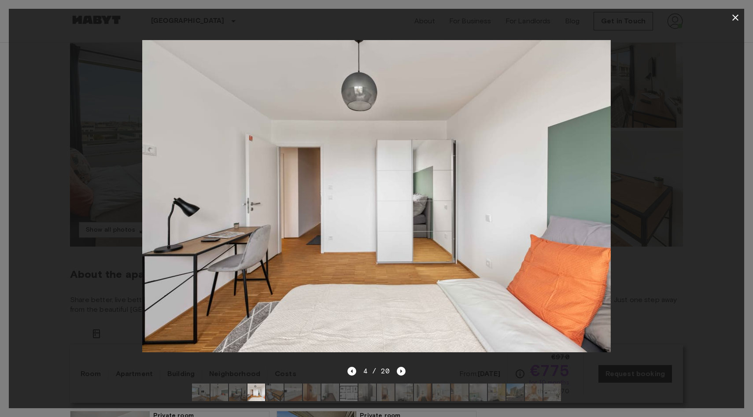
click at [117, 166] on div at bounding box center [376, 195] width 735 height 339
click at [126, 139] on div at bounding box center [376, 195] width 735 height 339
click at [732, 22] on icon "button" at bounding box center [735, 17] width 11 height 11
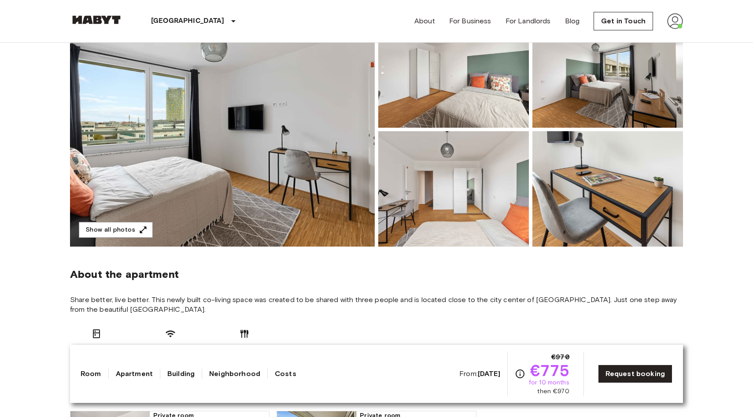
scroll to position [0, 0]
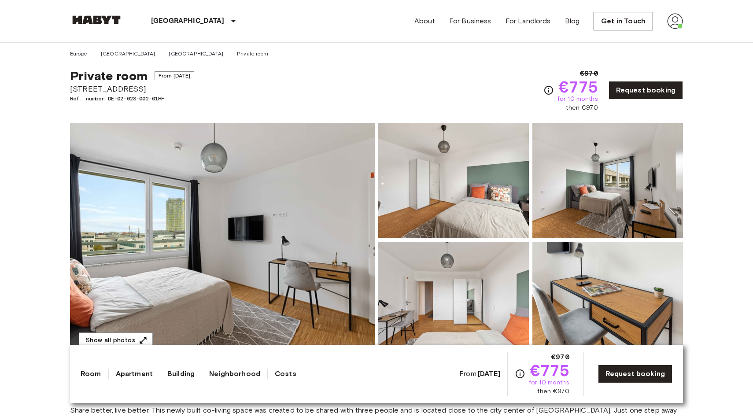
click at [147, 102] on span "Ref. number DE-02-023-002-01HF" at bounding box center [132, 99] width 124 height 8
click at [146, 99] on span "Ref. number DE-02-023-002-01HF" at bounding box center [132, 99] width 124 height 8
click at [293, 236] on img at bounding box center [222, 240] width 305 height 234
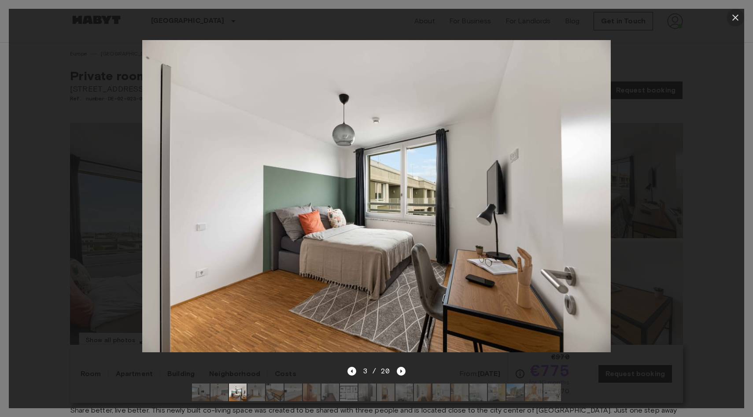
click at [731, 17] on icon "button" at bounding box center [735, 17] width 11 height 11
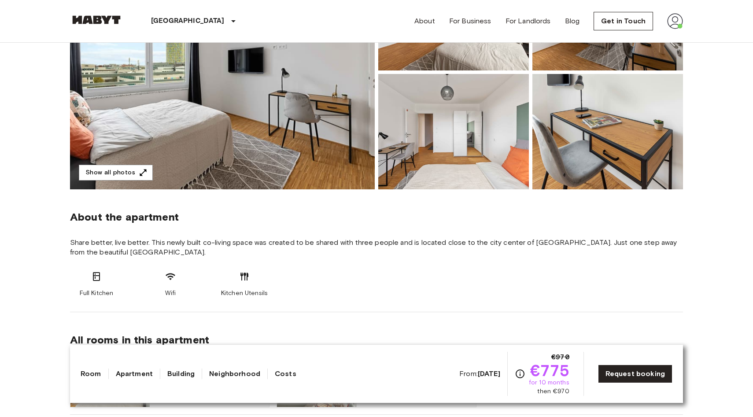
scroll to position [167, 0]
click at [181, 371] on link "Building" at bounding box center [180, 373] width 27 height 11
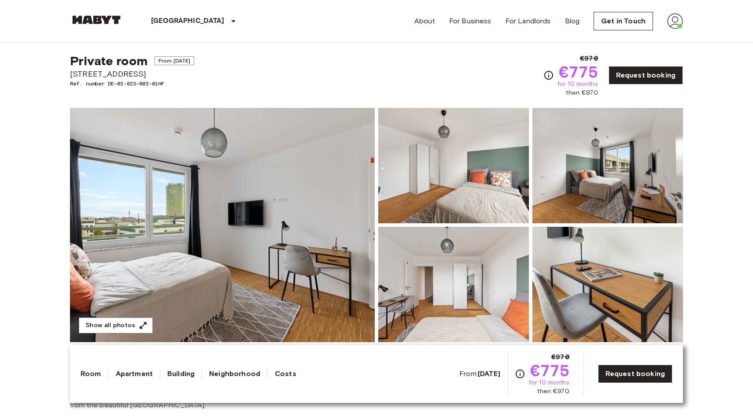
scroll to position [26, 0]
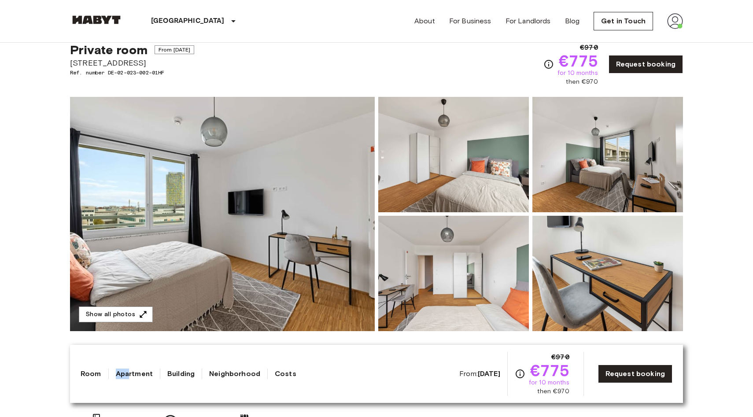
click at [126, 368] on div "Room Apartment Building Neighborhood Costs From: Sep 4 2025 €970 €775 for 10 mo…" at bounding box center [377, 374] width 592 height 44
click at [126, 368] on link "Apartment" at bounding box center [134, 373] width 37 height 11
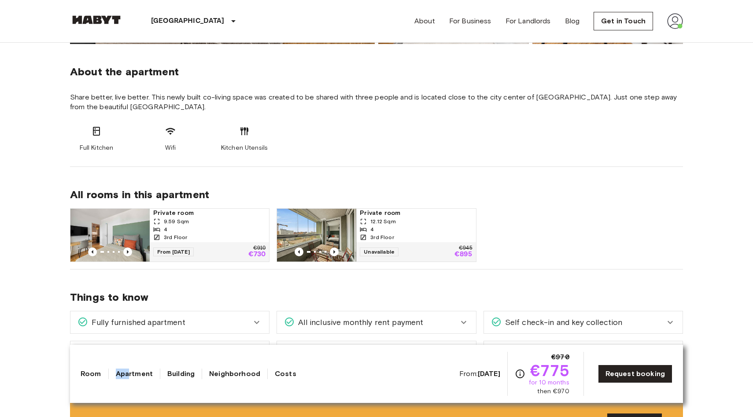
click at [99, 373] on link "Room" at bounding box center [91, 373] width 21 height 11
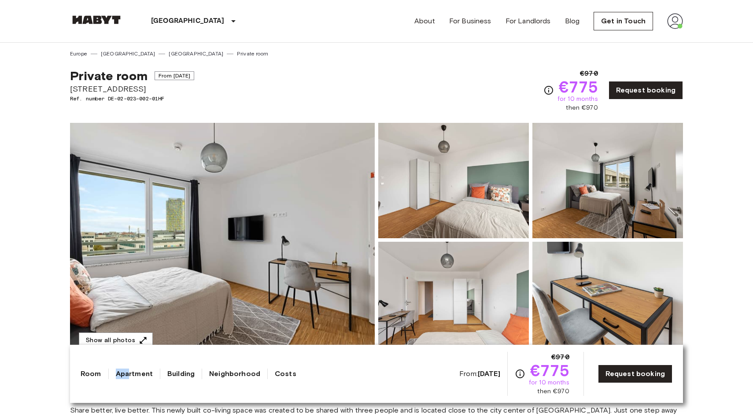
click at [125, 373] on link "Apartment" at bounding box center [134, 373] width 37 height 11
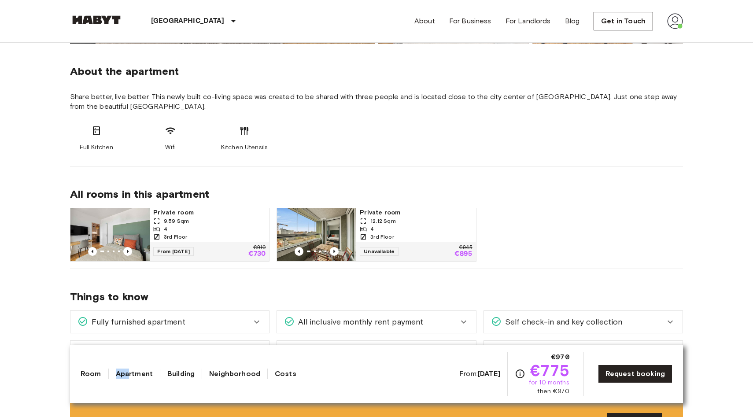
scroll to position [315, 0]
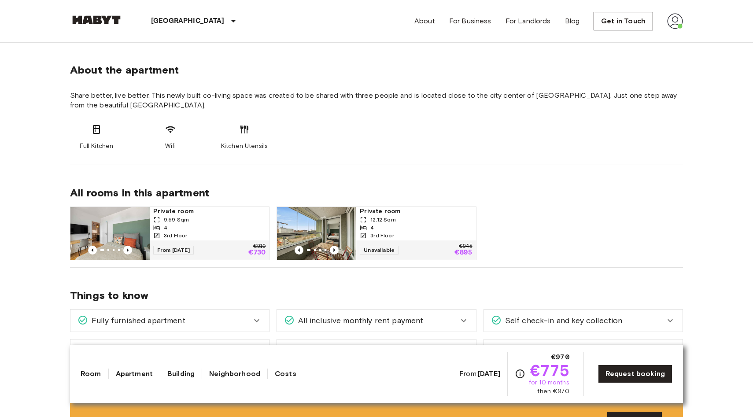
click at [259, 293] on span "Things to know" at bounding box center [376, 295] width 613 height 13
click at [231, 375] on link "Neighborhood" at bounding box center [234, 373] width 51 height 11
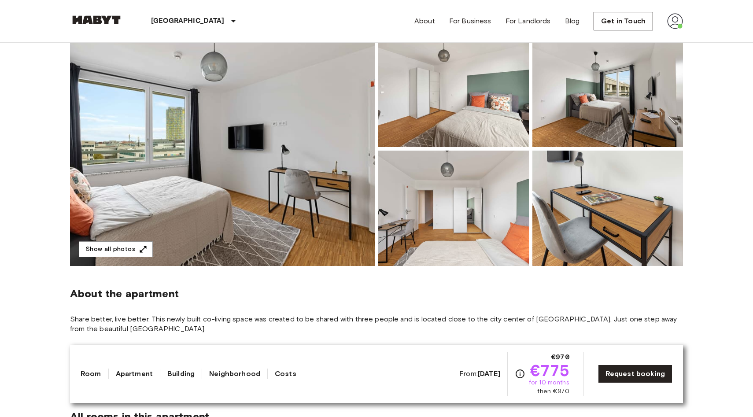
scroll to position [89, 0]
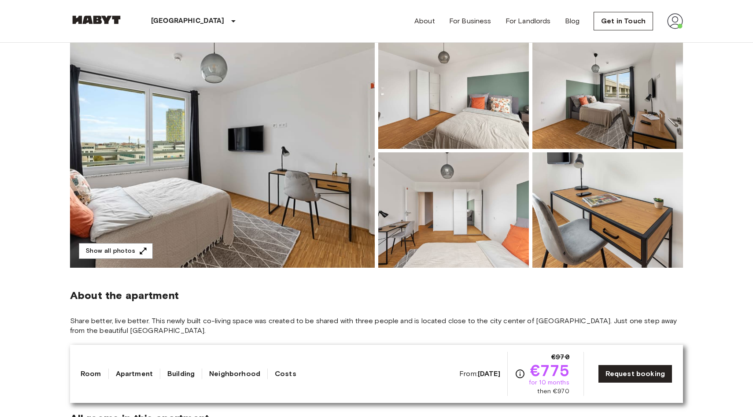
click at [338, 223] on img at bounding box center [222, 150] width 305 height 234
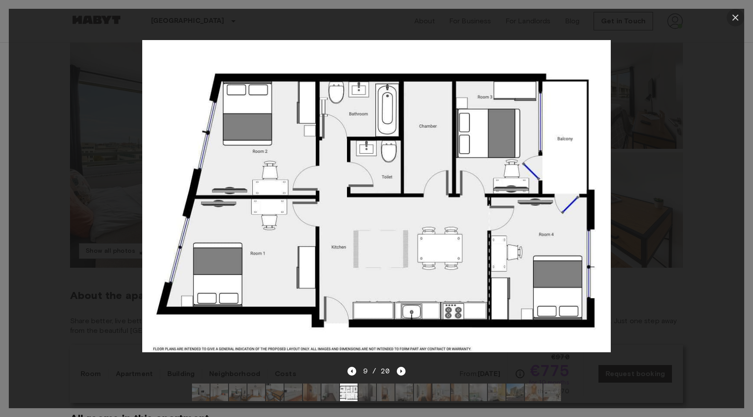
click at [733, 20] on icon "button" at bounding box center [735, 17] width 11 height 11
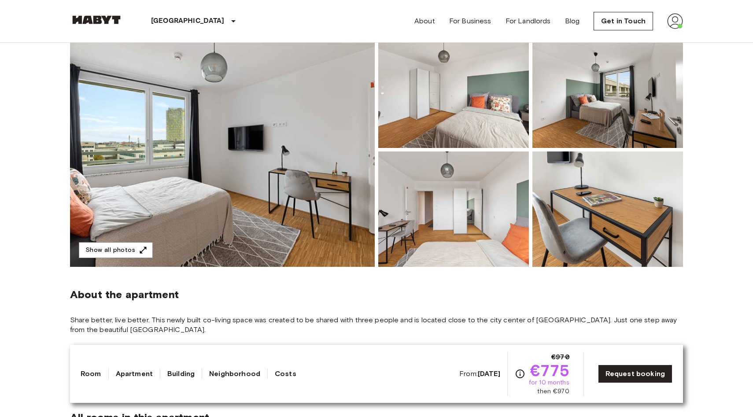
scroll to position [88, 0]
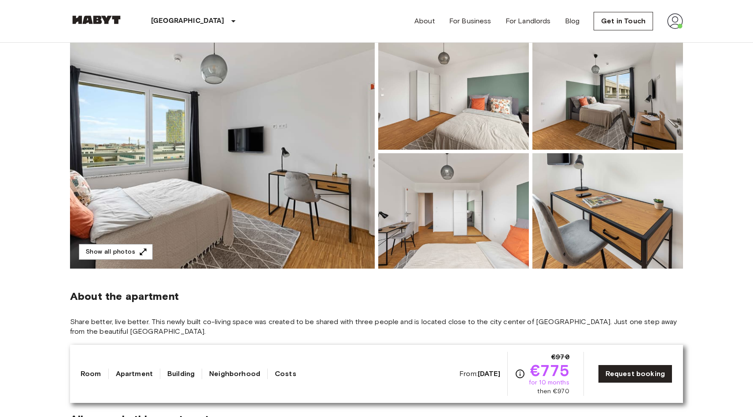
click at [582, 188] on img at bounding box center [607, 210] width 151 height 115
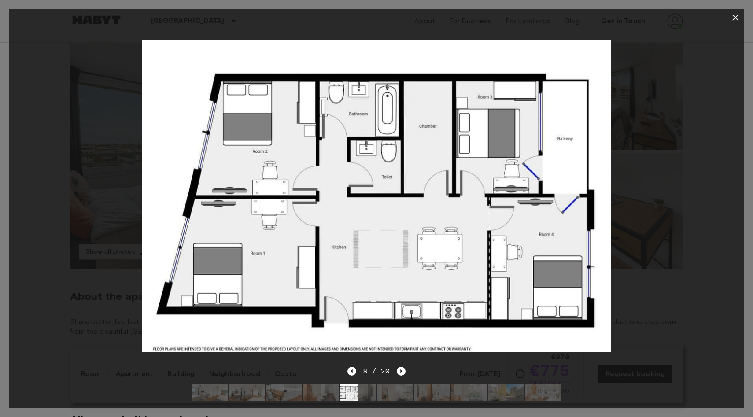
click at [735, 20] on icon "button" at bounding box center [735, 17] width 11 height 11
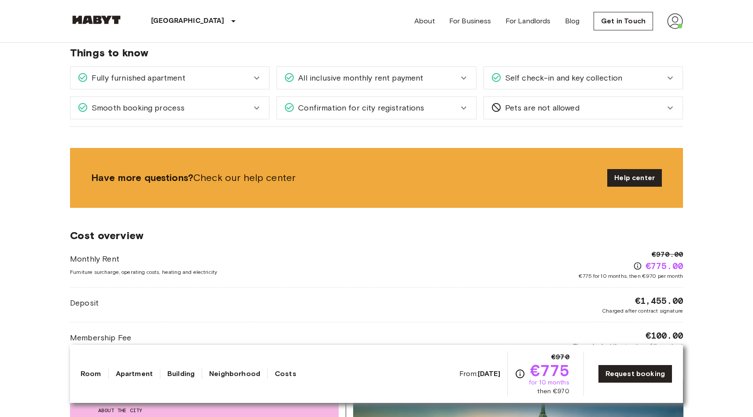
scroll to position [444, 0]
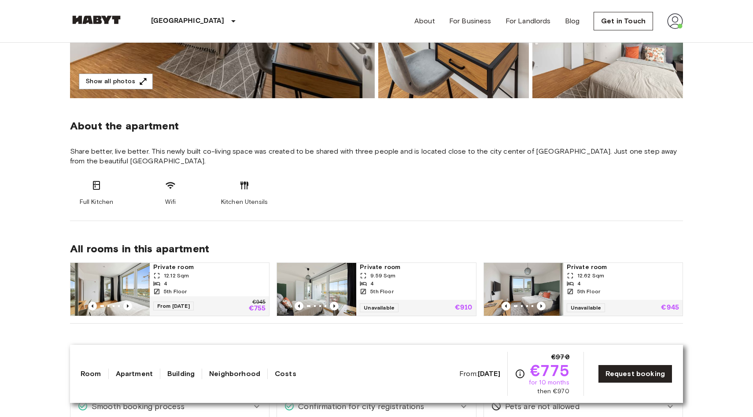
scroll to position [267, 0]
